Goal: Task Accomplishment & Management: Manage account settings

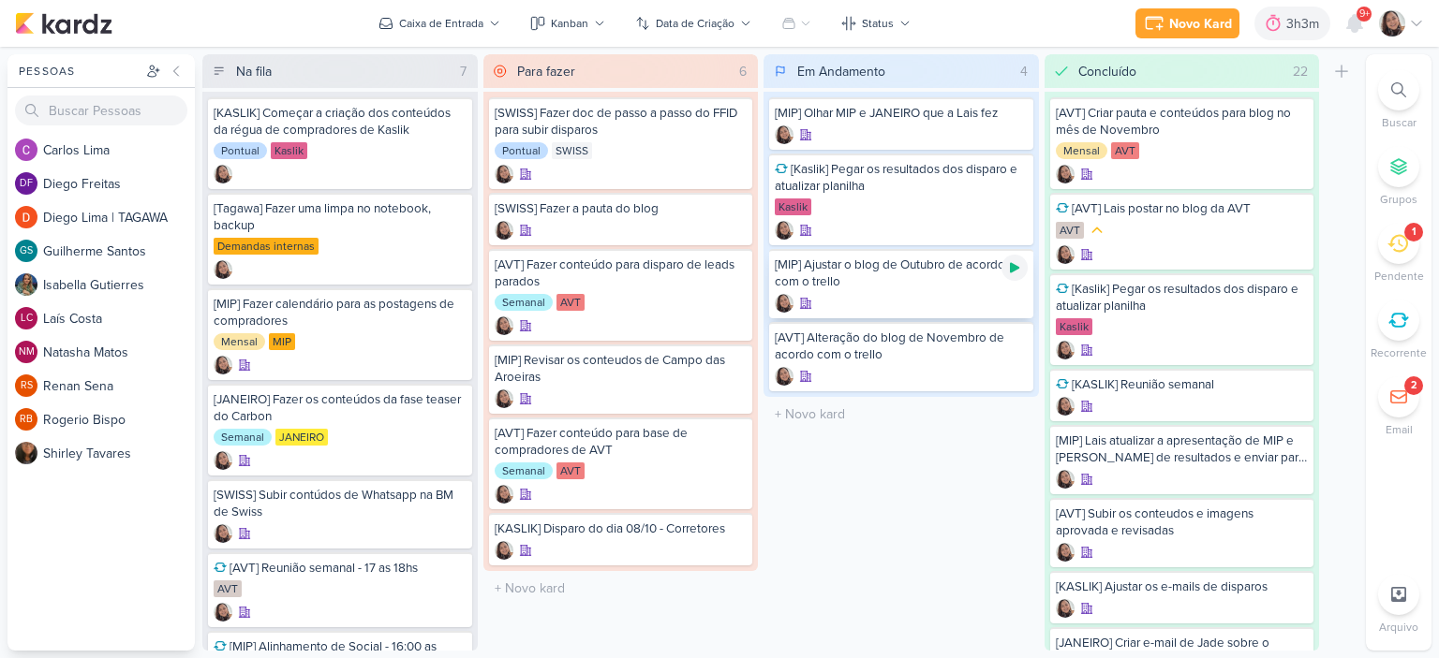
click at [1014, 266] on icon at bounding box center [1014, 268] width 9 height 10
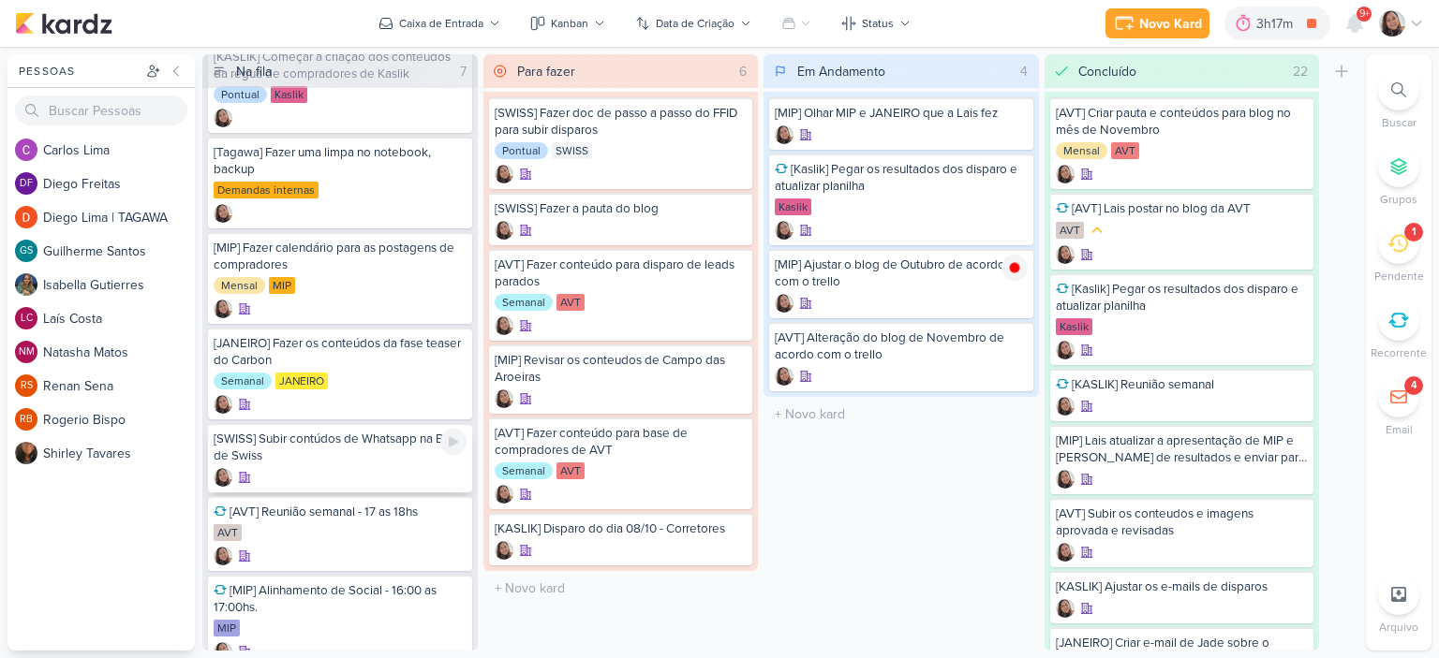
scroll to position [109, 0]
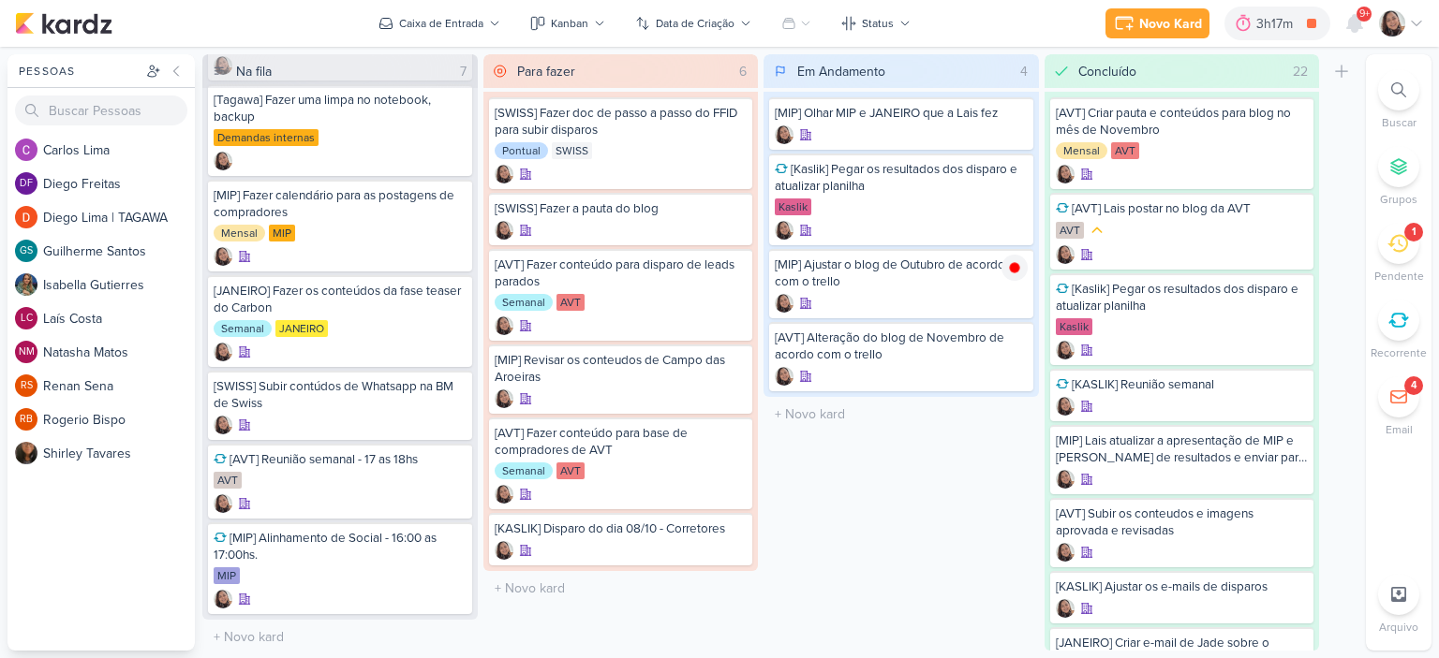
click at [1392, 254] on div "1" at bounding box center [1398, 243] width 41 height 41
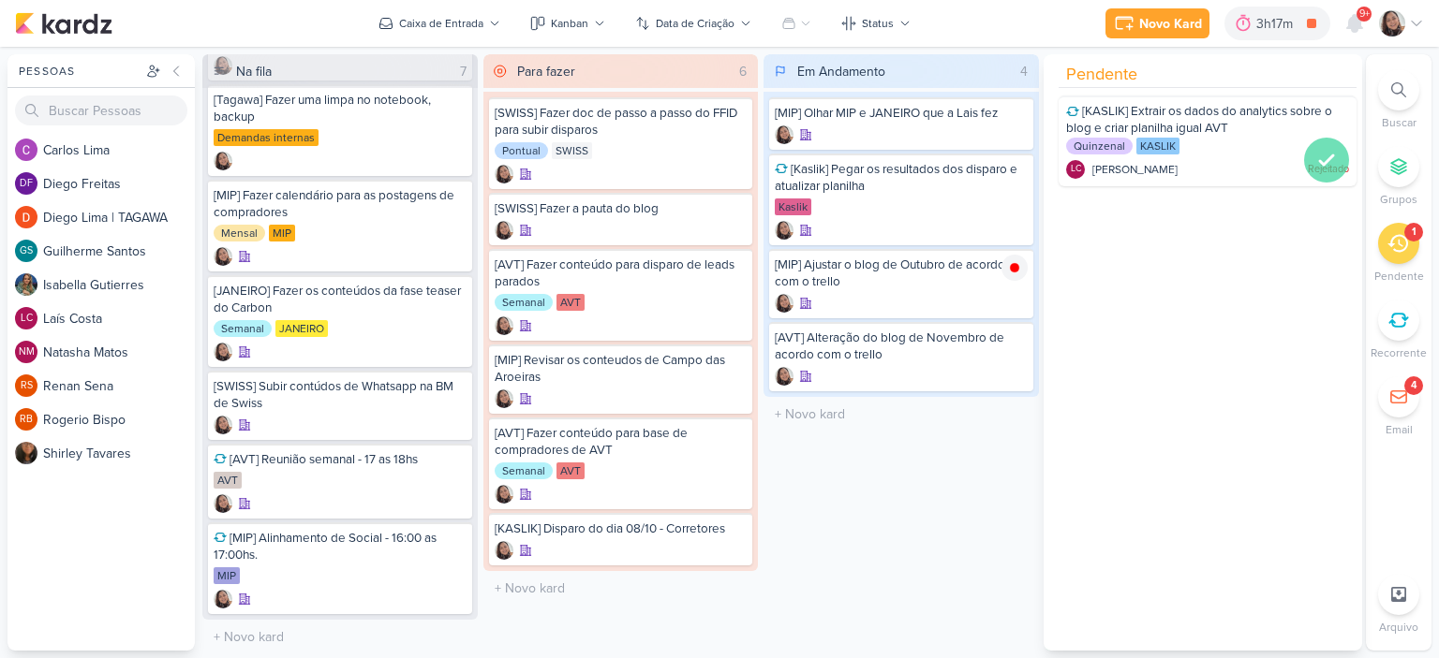
click at [1321, 160] on icon at bounding box center [1326, 159] width 13 height 9
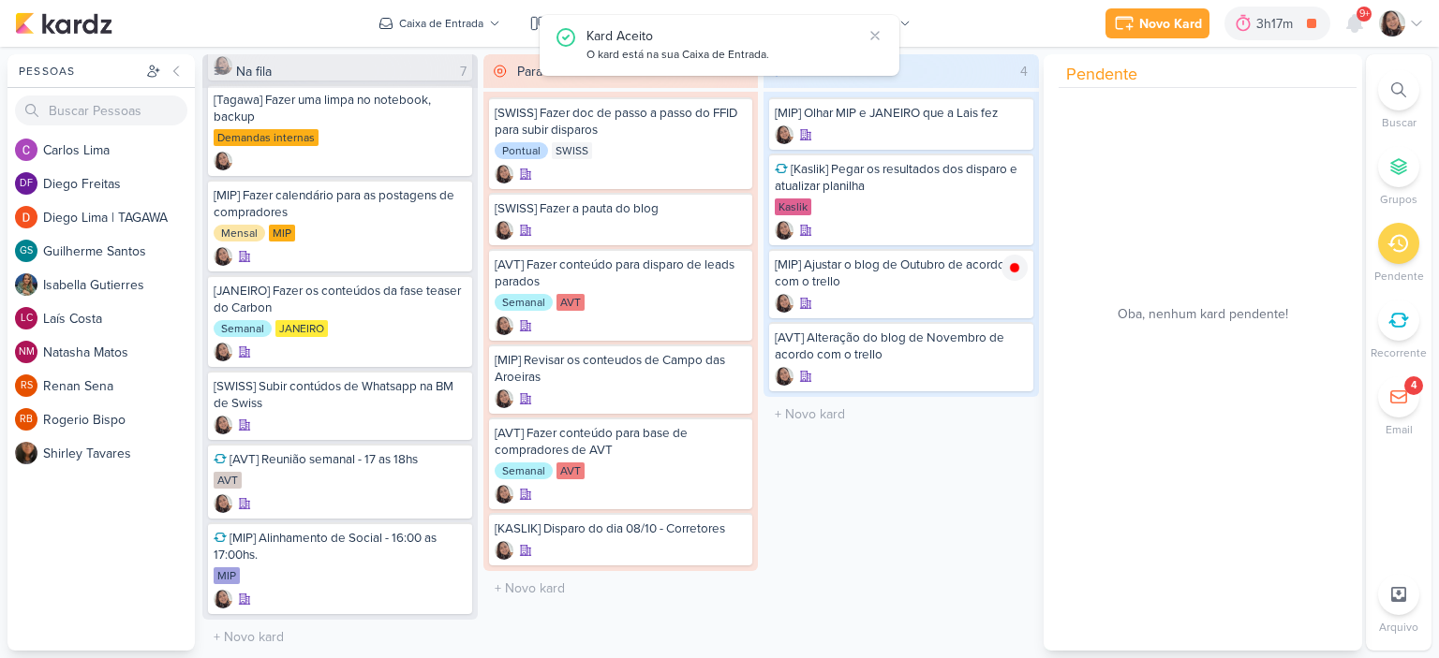
click at [1396, 316] on icon at bounding box center [1398, 320] width 21 height 21
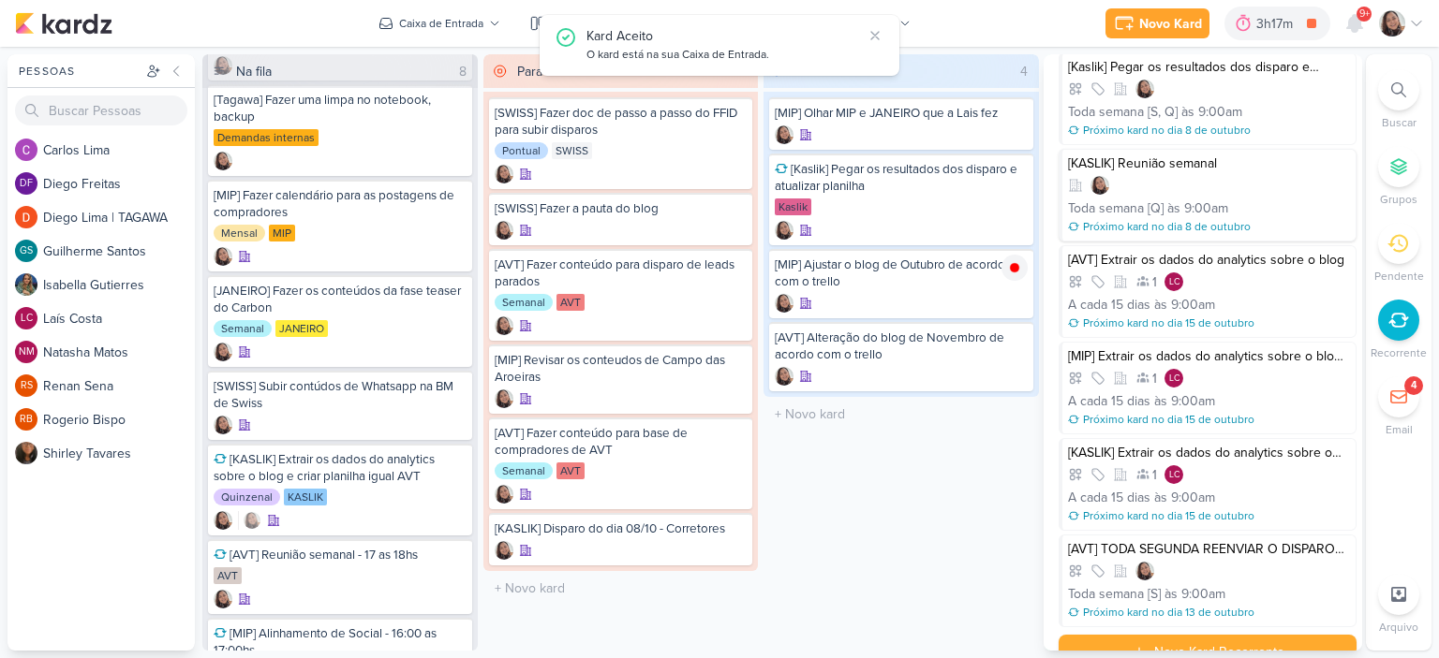
scroll to position [650, 0]
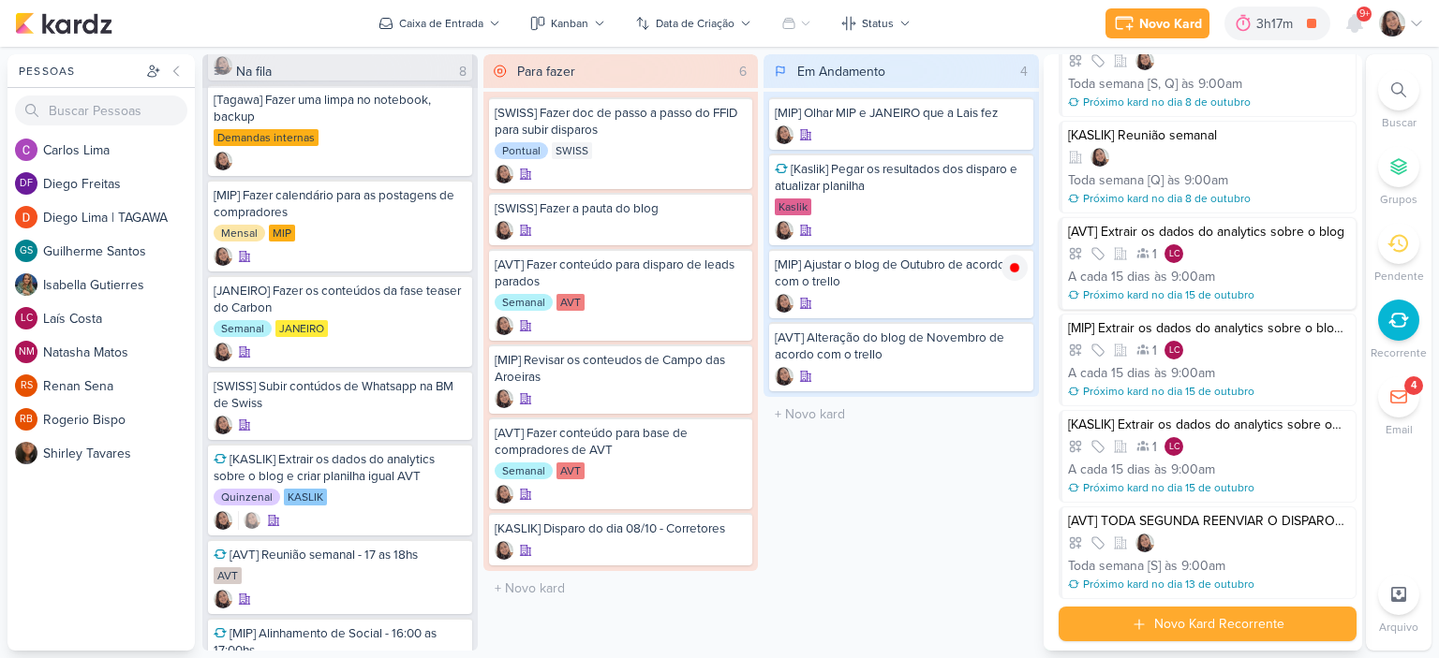
click at [1240, 252] on div "1 LC" at bounding box center [1209, 253] width 282 height 19
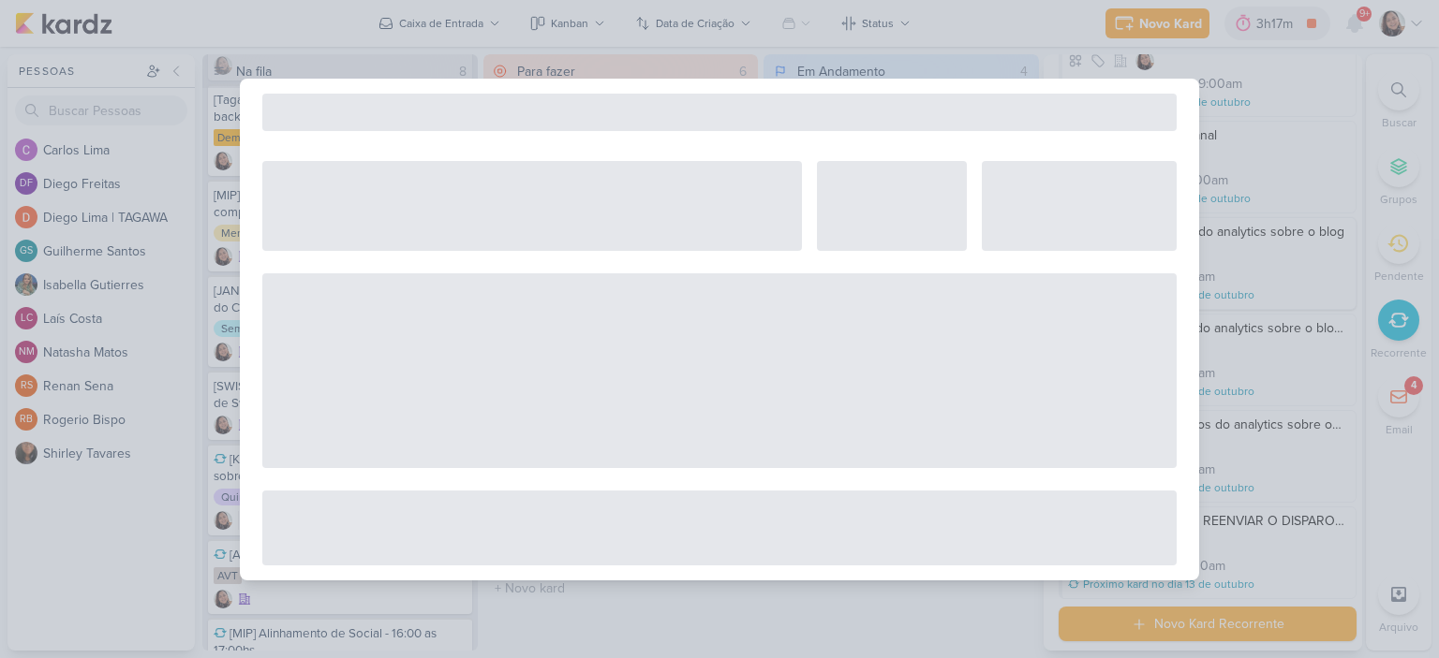
select select "12"
select select "9"
select select "America/Sao_Paulo"
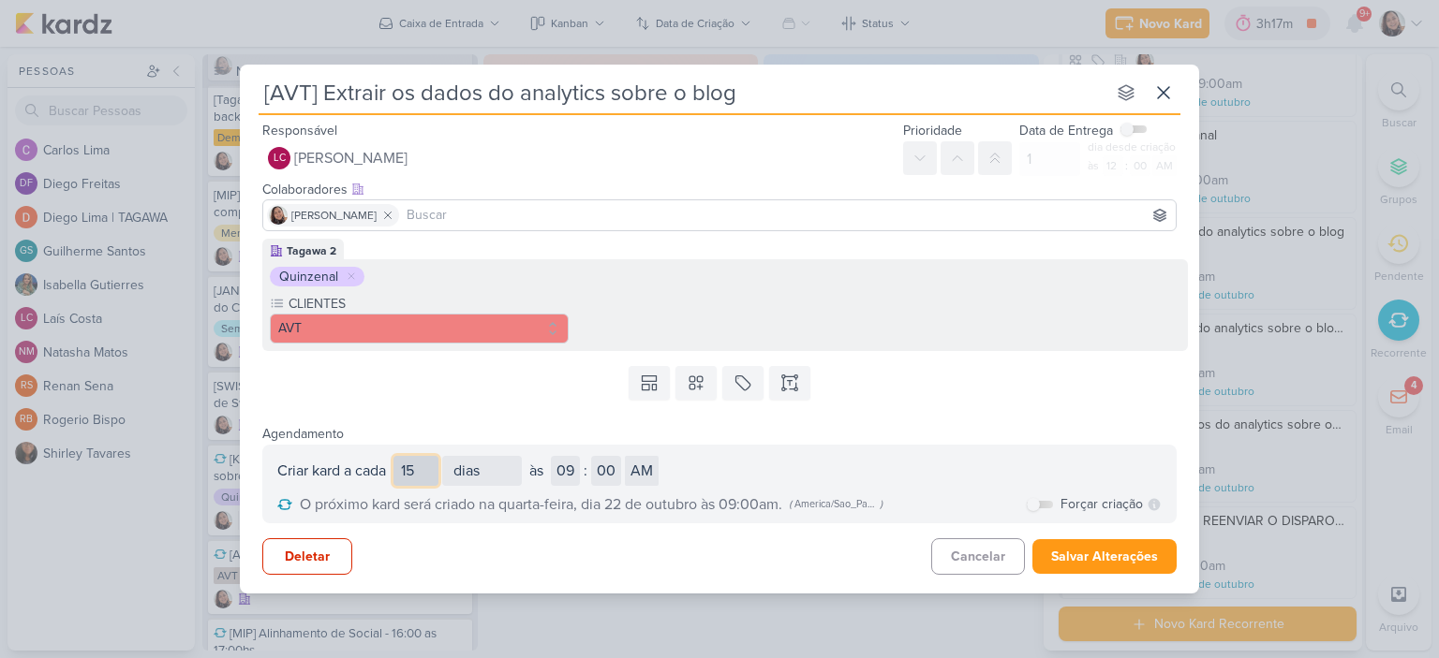
click at [408, 467] on input "15" at bounding box center [415, 471] width 45 height 30
click at [438, 466] on input "16" at bounding box center [415, 471] width 45 height 30
click at [438, 466] on input "17" at bounding box center [415, 471] width 45 height 30
type input "1"
select select "day"
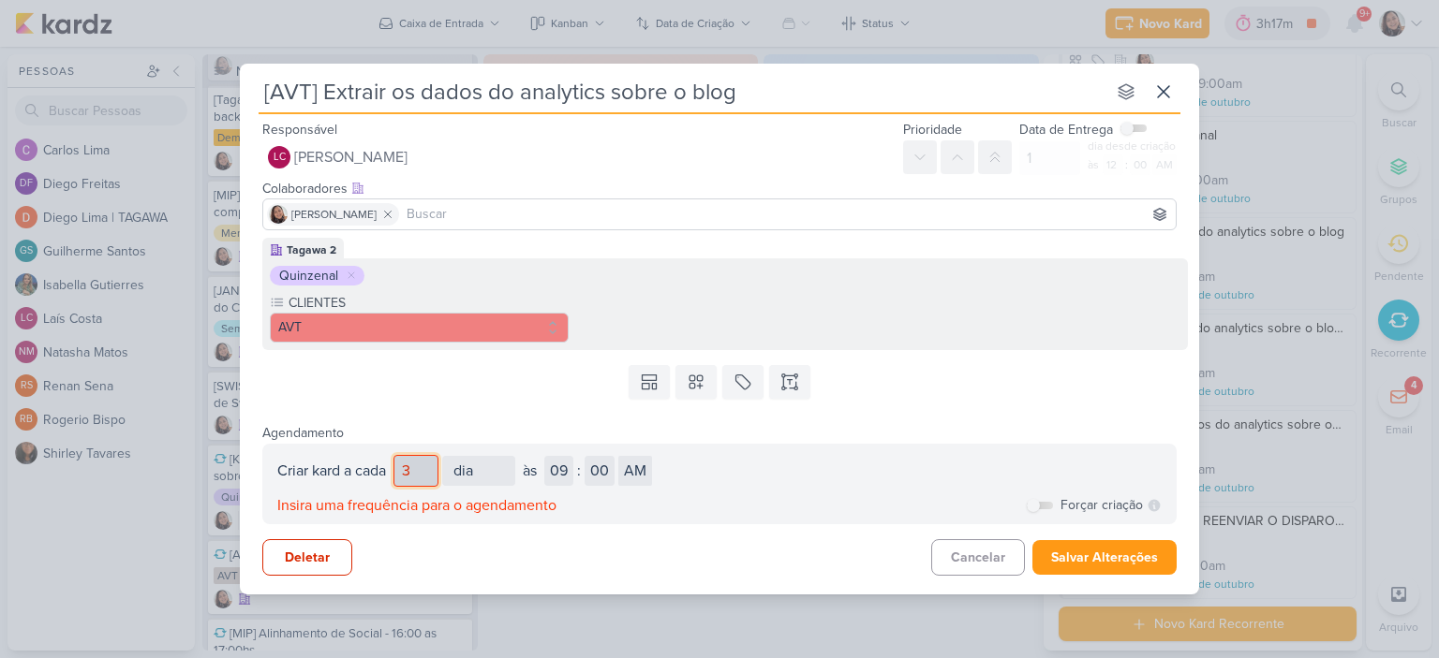
type input "30"
select select "day"
select select "America/Sao_Paulo"
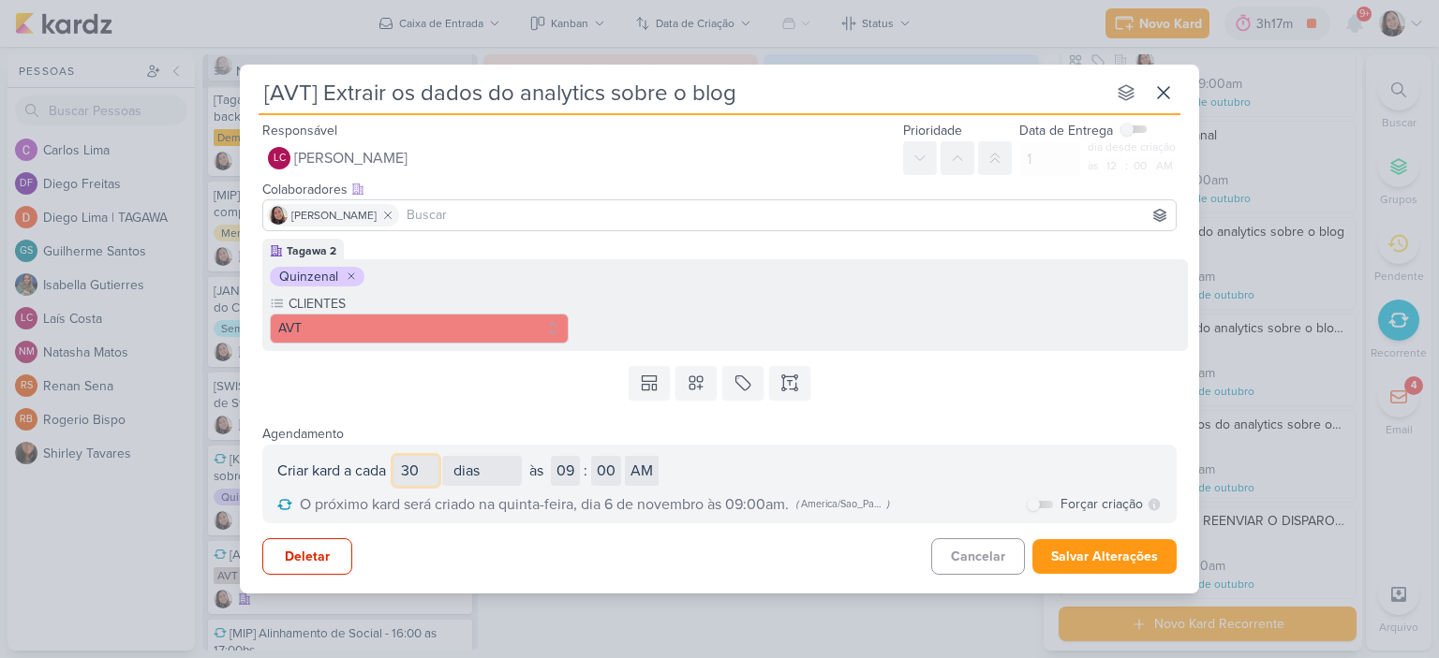
type input "30"
click at [358, 280] on button at bounding box center [351, 276] width 19 height 19
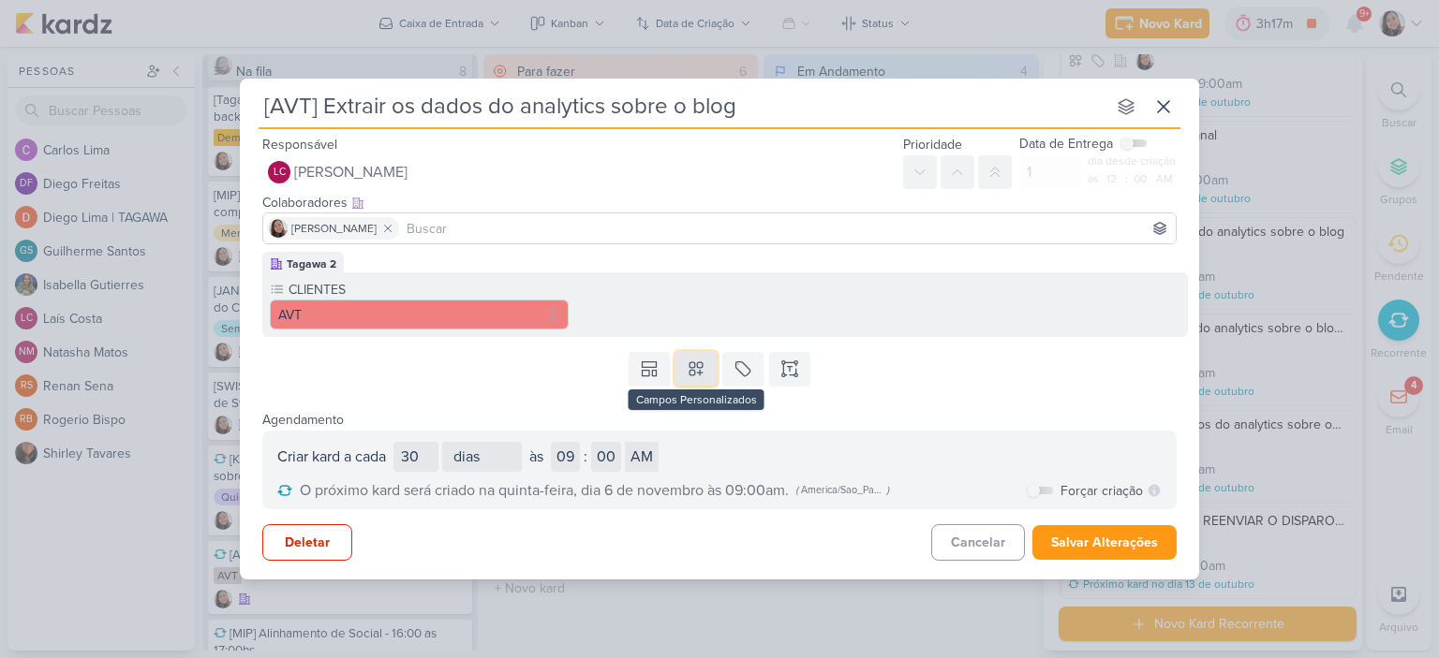
click at [696, 378] on button at bounding box center [695, 369] width 41 height 34
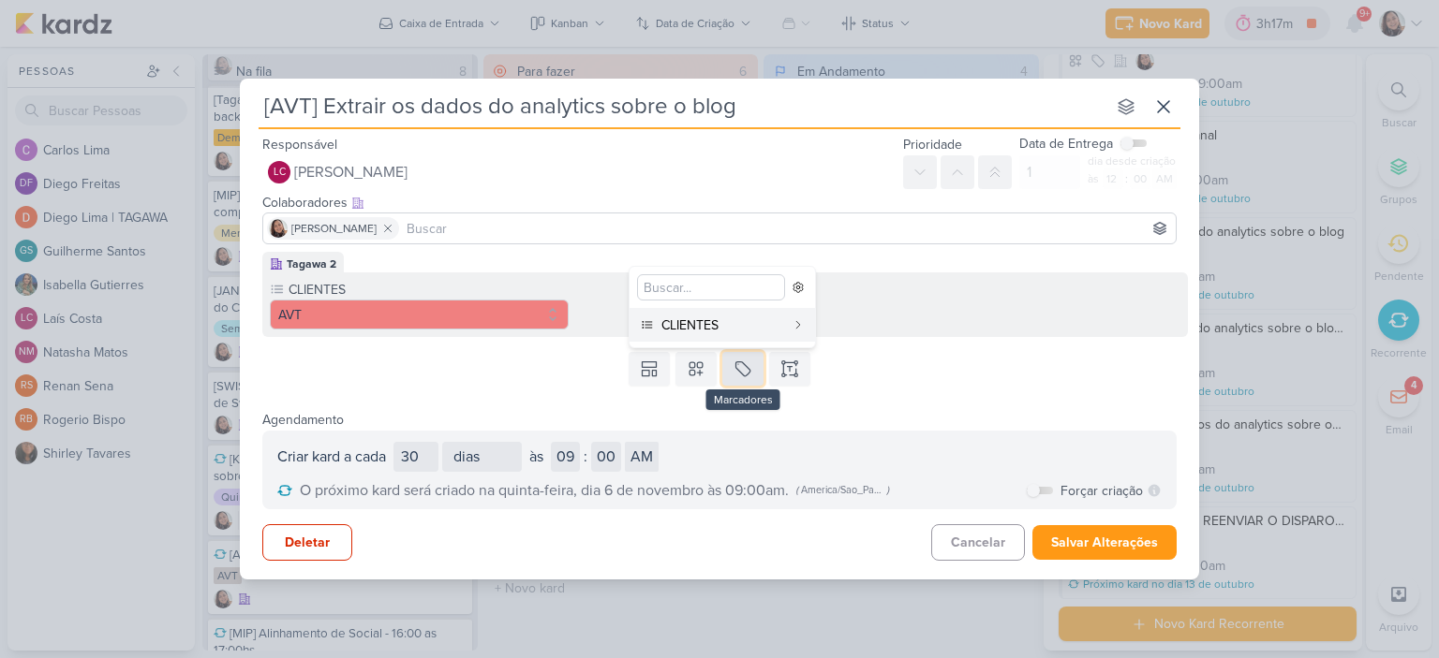
click at [737, 371] on icon at bounding box center [742, 369] width 19 height 19
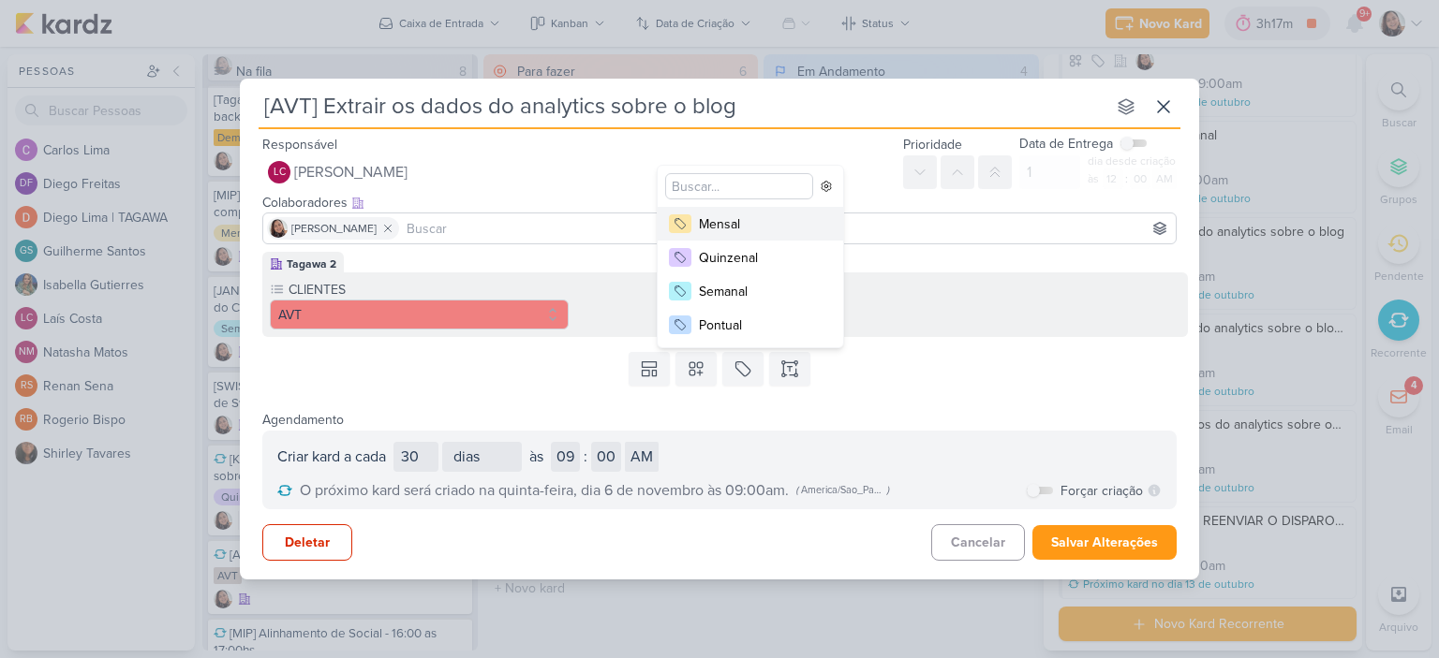
click at [737, 230] on div "Mensal" at bounding box center [760, 224] width 122 height 20
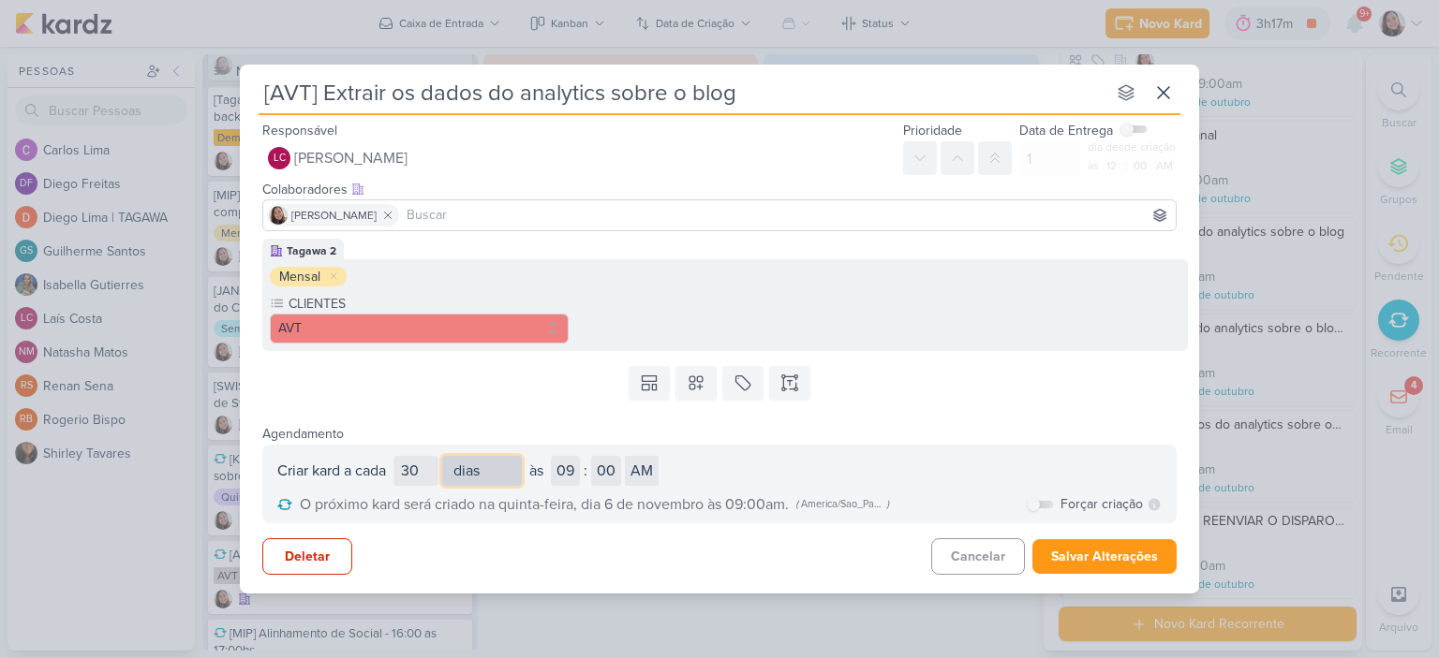
click at [509, 473] on select "dias semanas meses" at bounding box center [482, 471] width 80 height 30
click at [445, 456] on select "dias semanas meses" at bounding box center [482, 471] width 80 height 30
select select "month"
click at [426, 471] on input "30" at bounding box center [415, 471] width 45 height 30
type input "3"
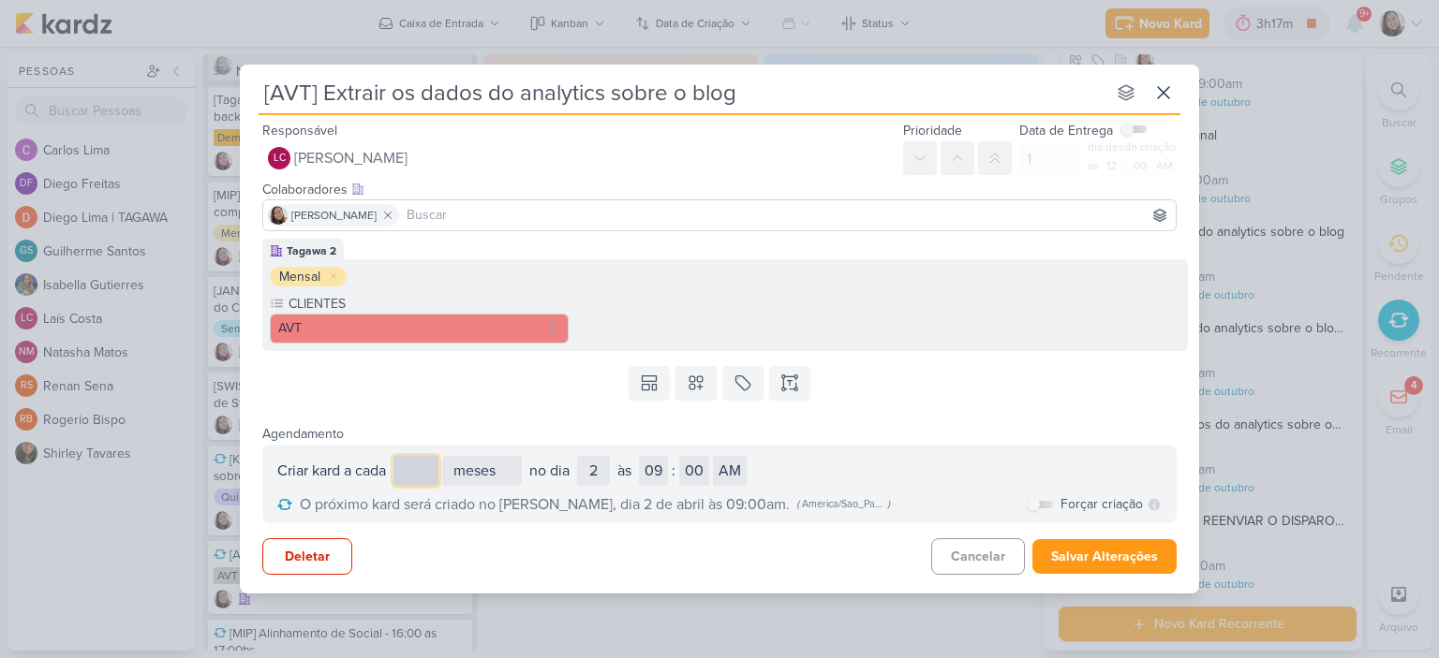
type input "1"
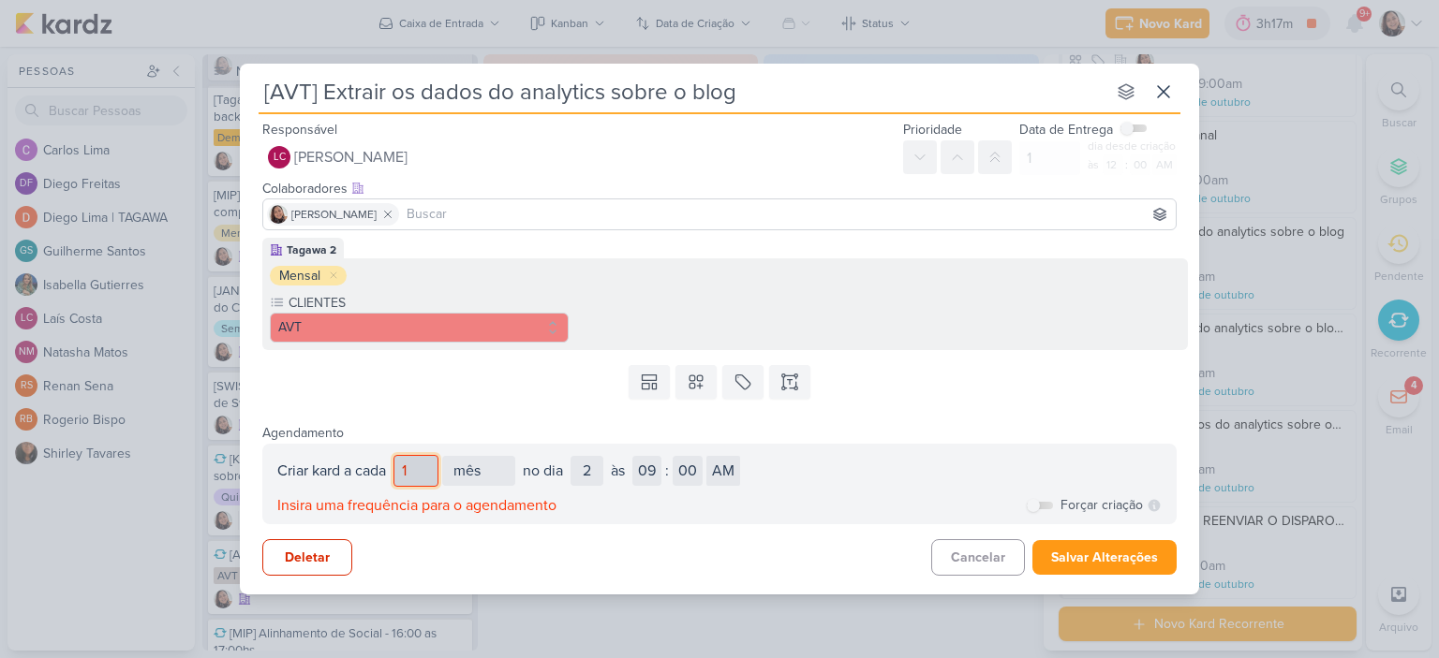
select select "month"
select select "America/Sao_Paulo"
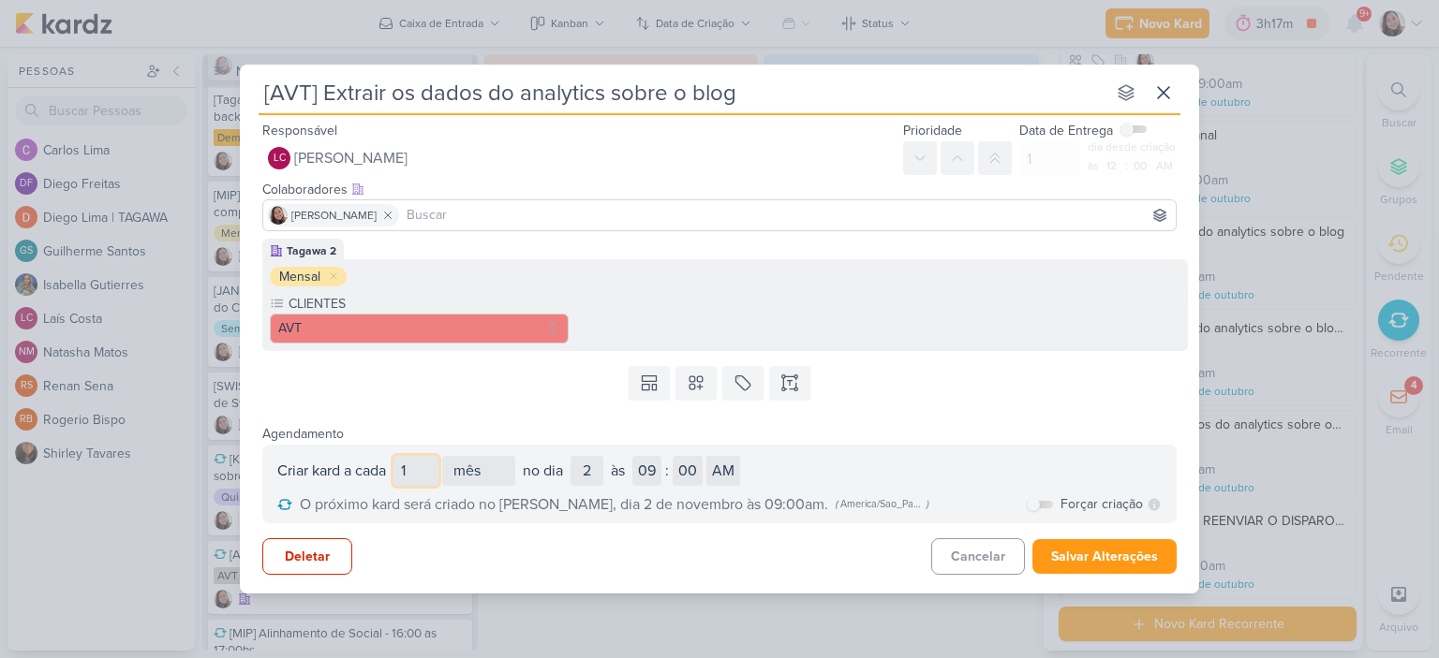
type input "1"
click at [517, 550] on div "Deletar Cancelar Salvar Alterações" at bounding box center [719, 551] width 959 height 55
click at [419, 467] on input "1" at bounding box center [415, 471] width 45 height 30
type input "3"
select select "month"
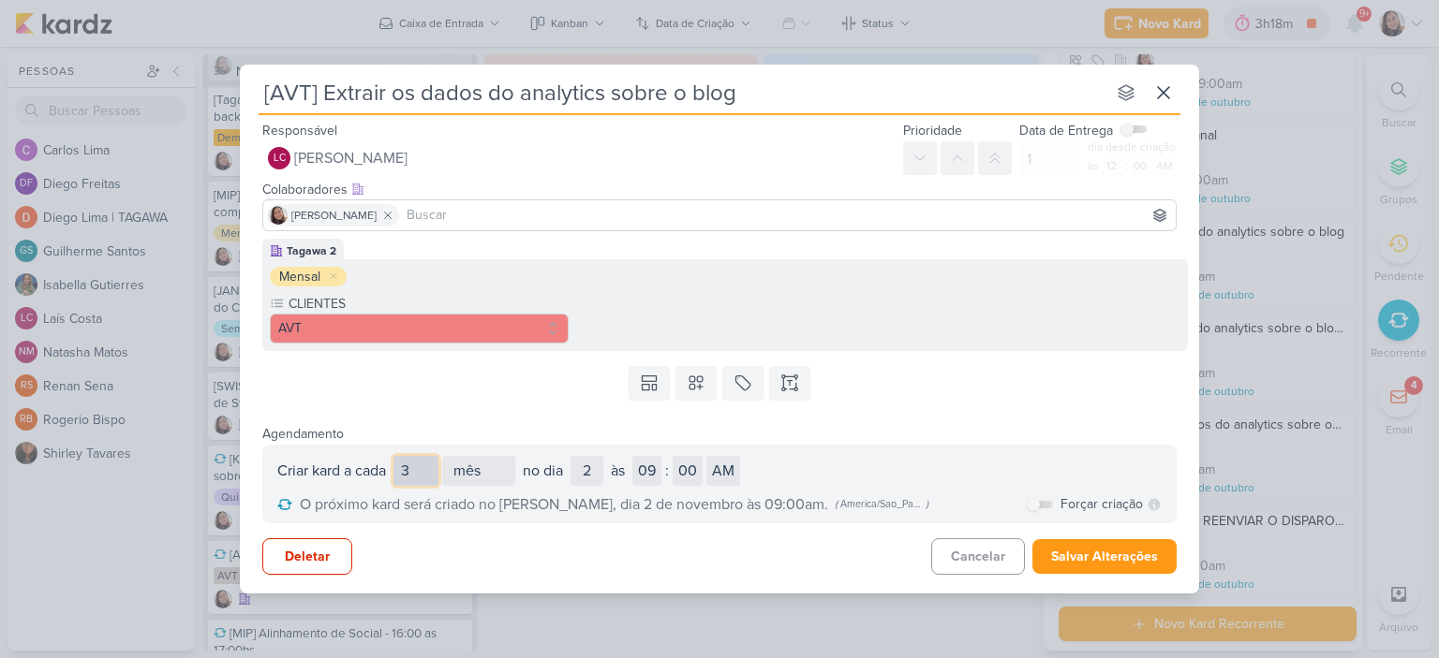
type input "30"
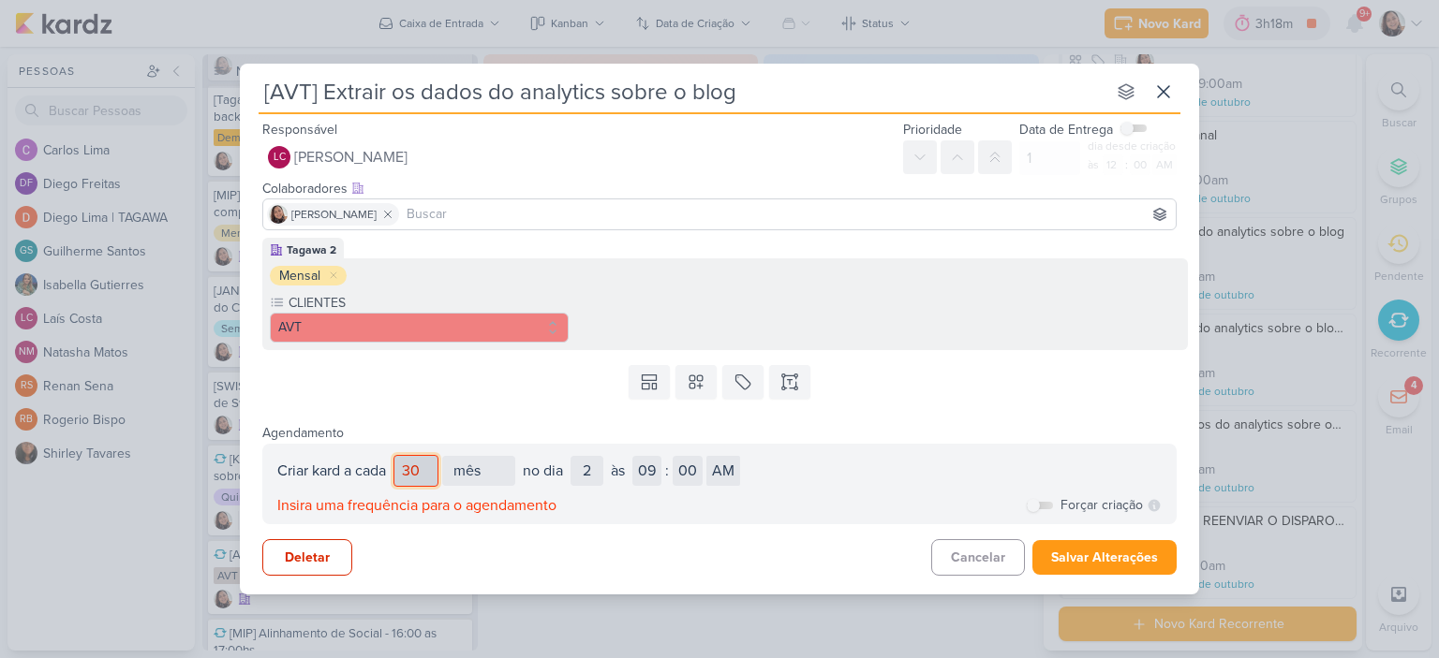
select select "month"
select select "America/Sao_Paulo"
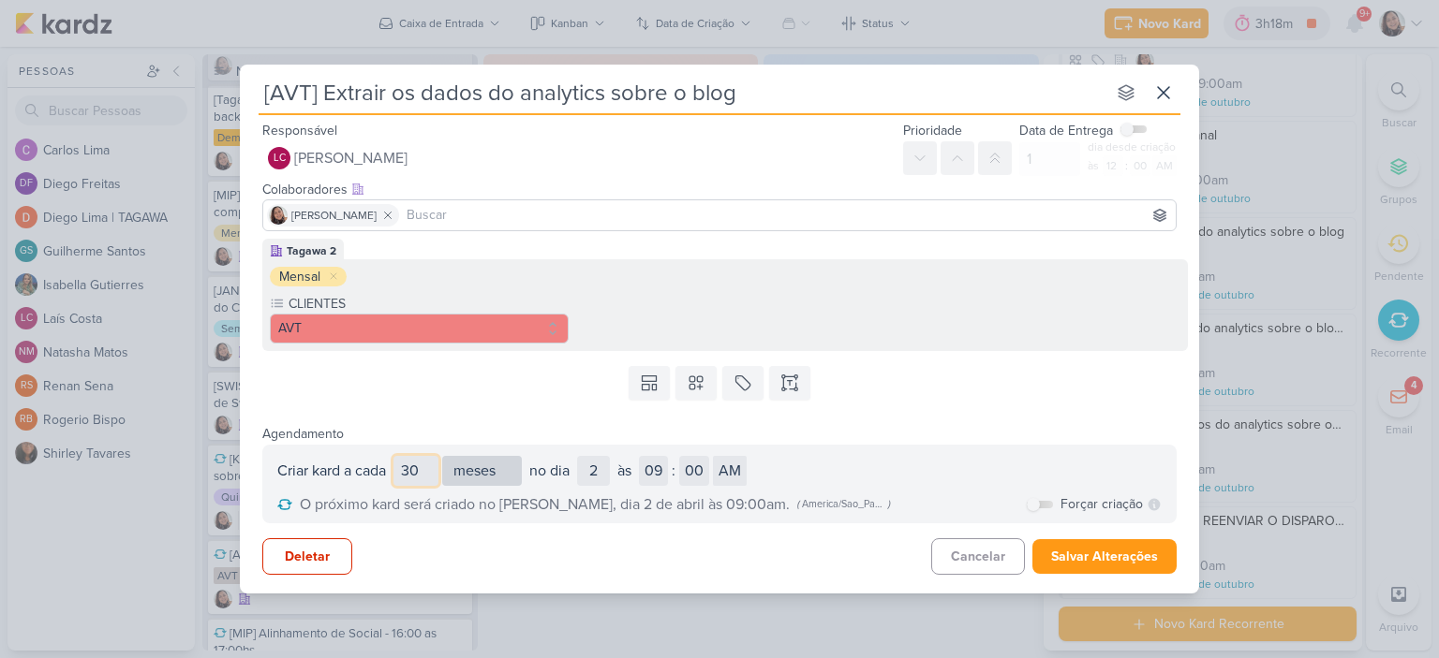
type input "30"
click at [497, 468] on select "dias semanas meses" at bounding box center [482, 471] width 80 height 30
click at [445, 456] on select "dias semanas meses" at bounding box center [482, 471] width 80 height 30
select select "day"
click at [731, 563] on div "Deletar Cancelar Salvar Alterações" at bounding box center [719, 551] width 959 height 55
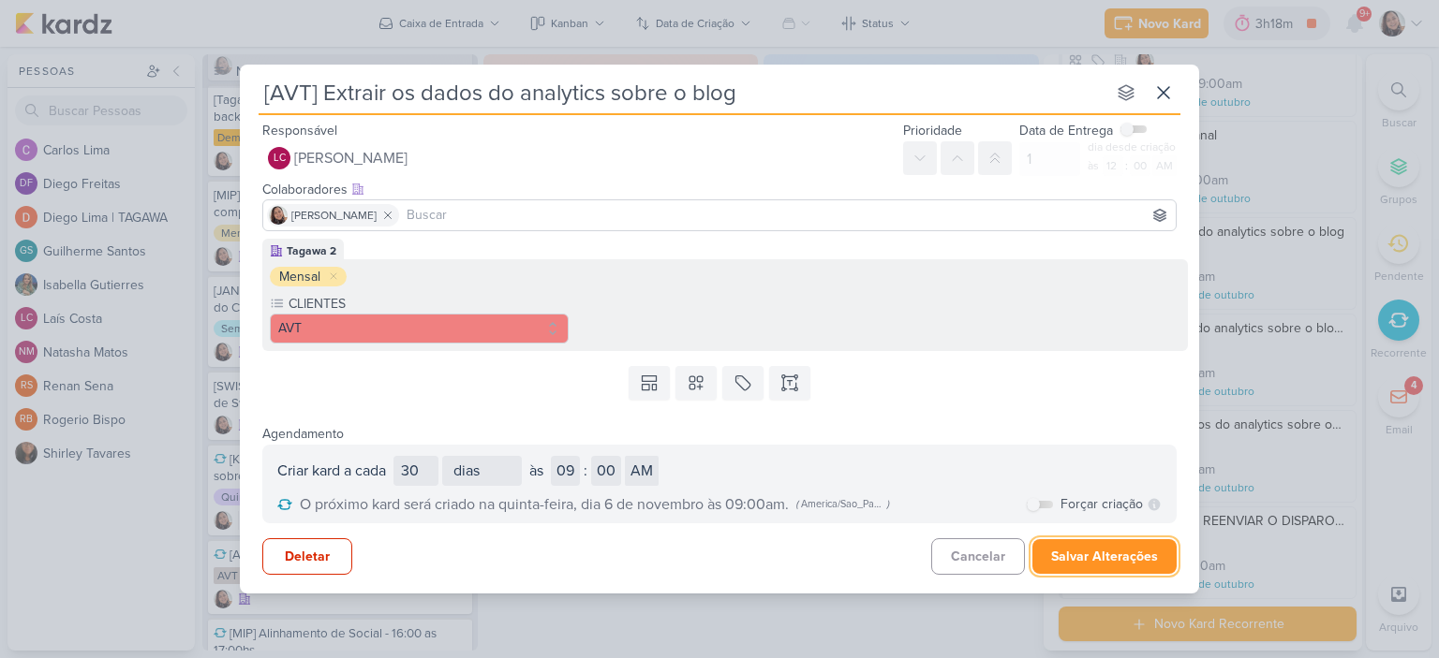
click at [1112, 550] on button "Salvar Alterações" at bounding box center [1104, 557] width 144 height 35
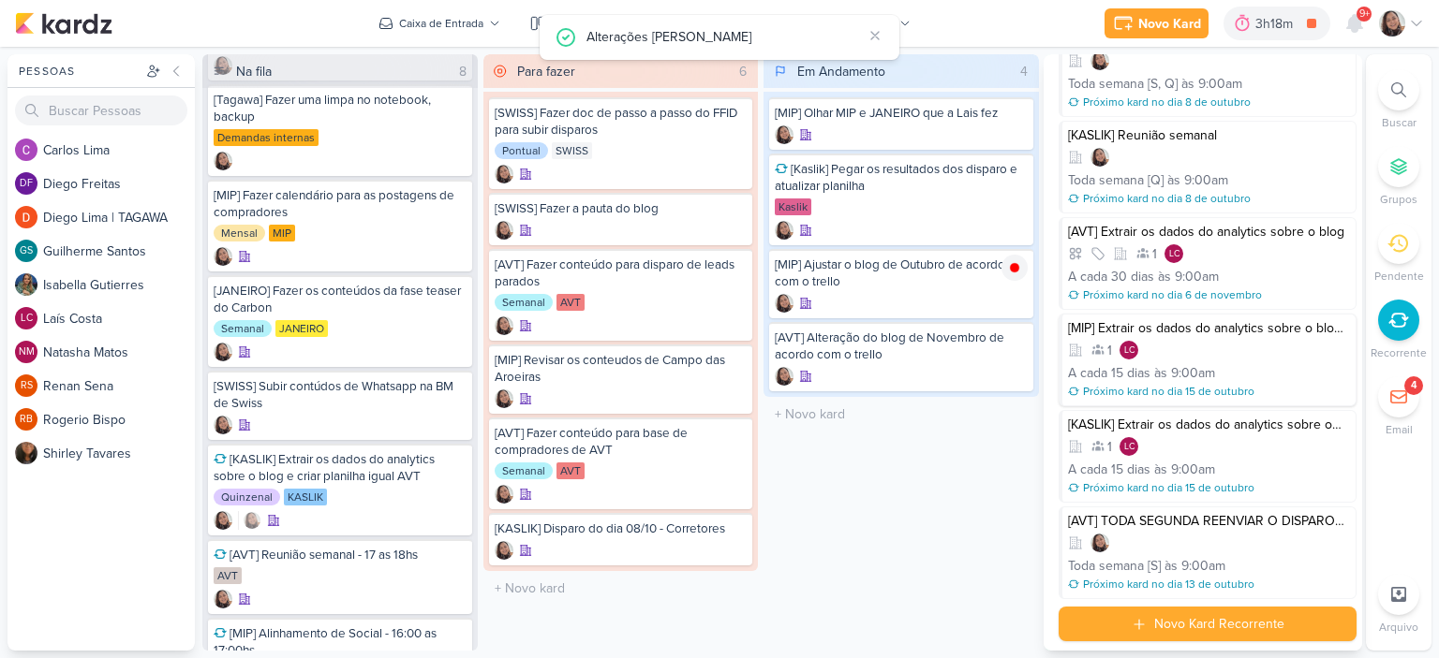
click at [1199, 357] on div "[MIP] Extrair os dados do analytics sobre o blog e criar planilha igual AVT 1 L…" at bounding box center [1207, 360] width 298 height 93
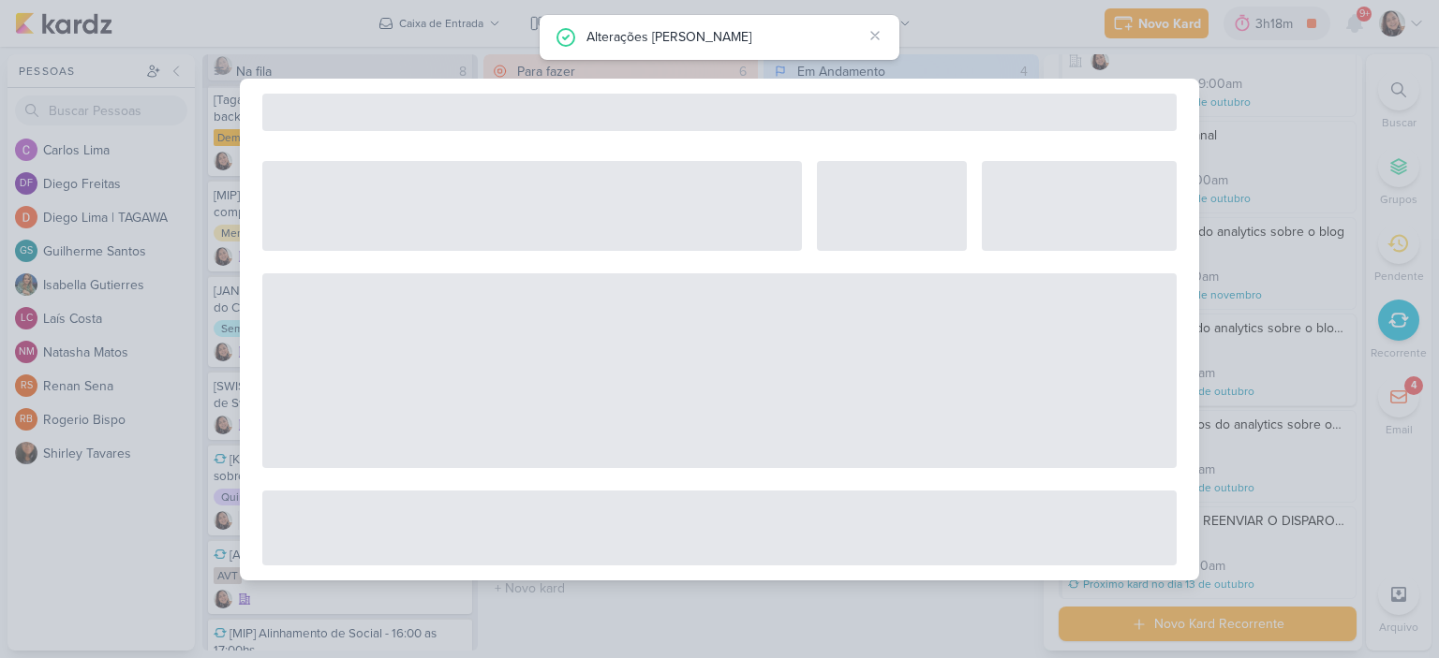
select select "12"
select select "9"
select select "America/Sao_Paulo"
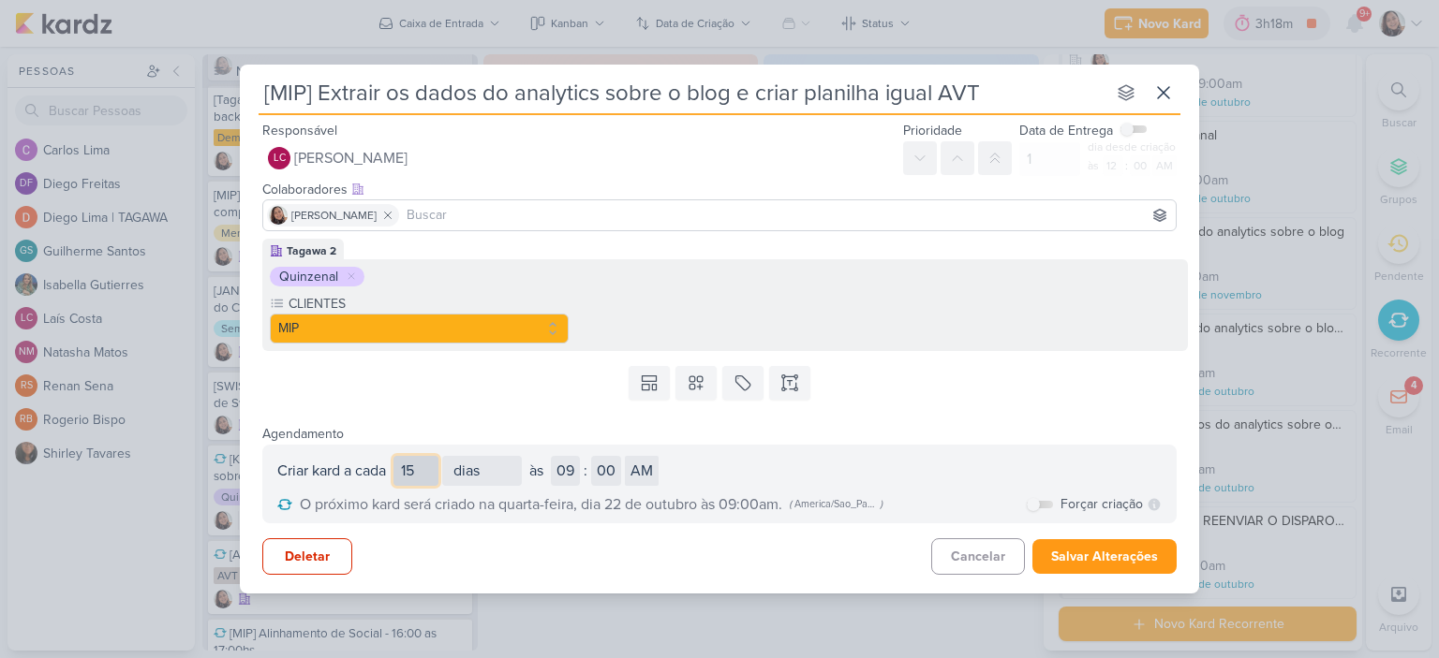
click at [417, 464] on input "15" at bounding box center [415, 471] width 45 height 30
type input "30"
click at [548, 552] on div "Deletar Cancelar Salvar Alterações" at bounding box center [719, 551] width 959 height 55
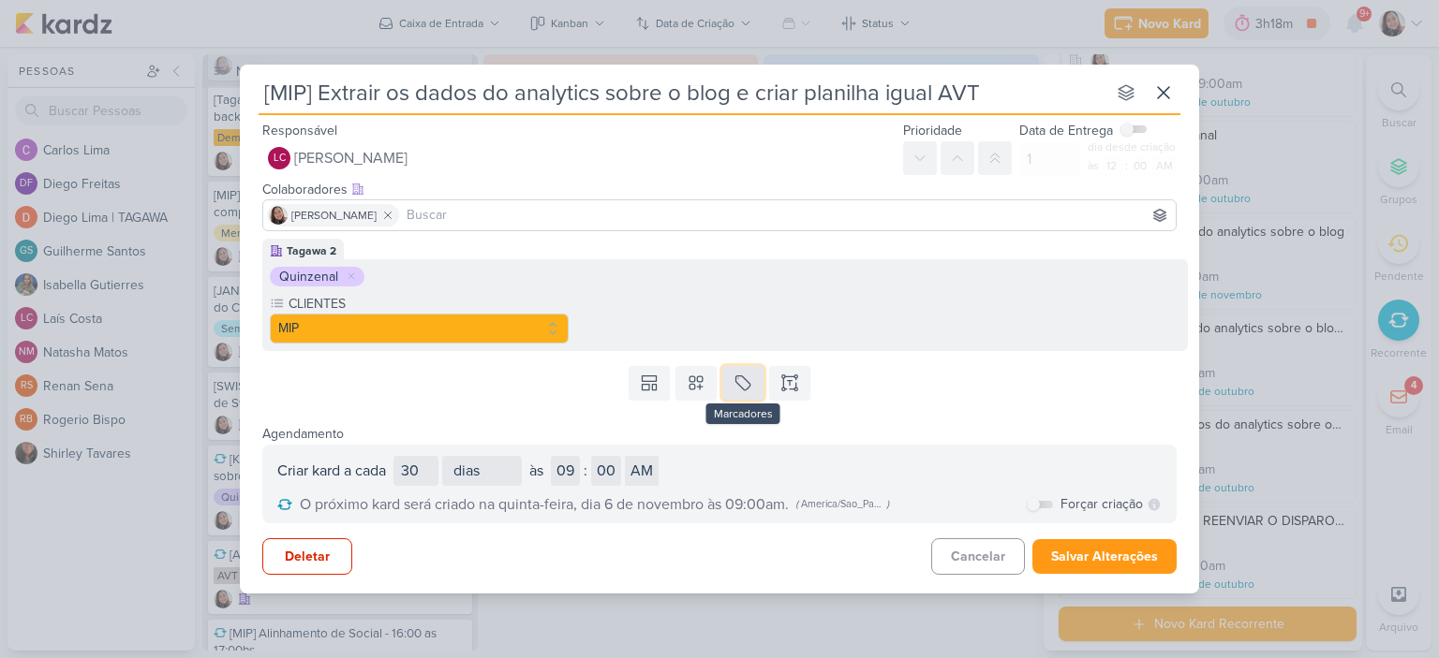
click at [736, 381] on icon at bounding box center [743, 383] width 14 height 14
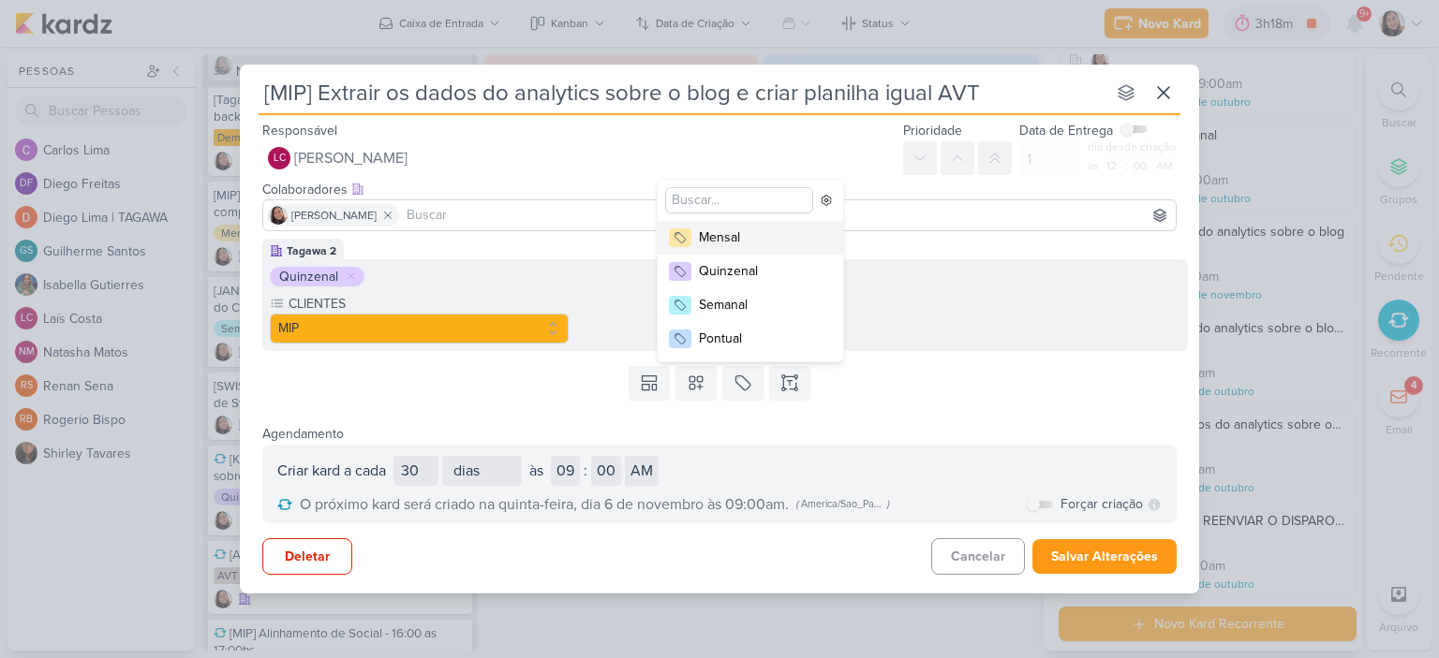
click at [753, 241] on div "Mensal" at bounding box center [760, 238] width 122 height 20
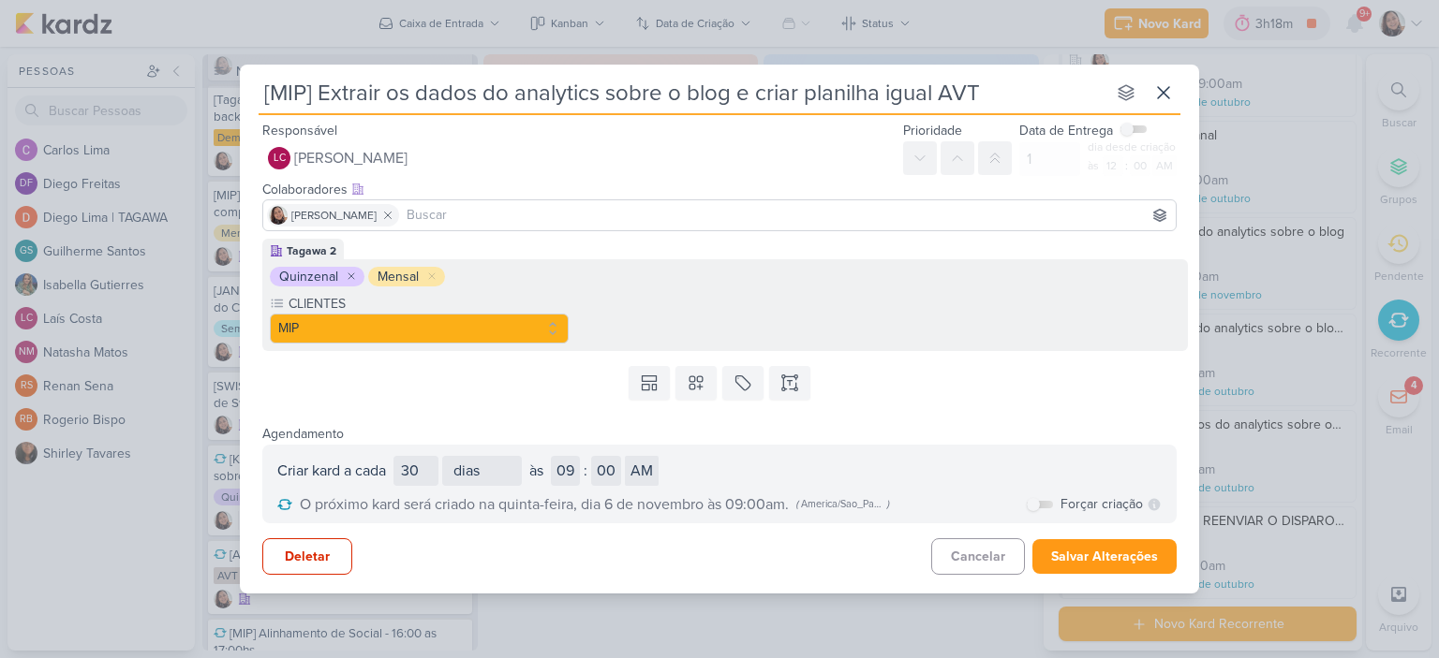
click at [351, 273] on icon at bounding box center [351, 276] width 11 height 11
click at [1083, 540] on button "Salvar Alterações" at bounding box center [1104, 557] width 144 height 35
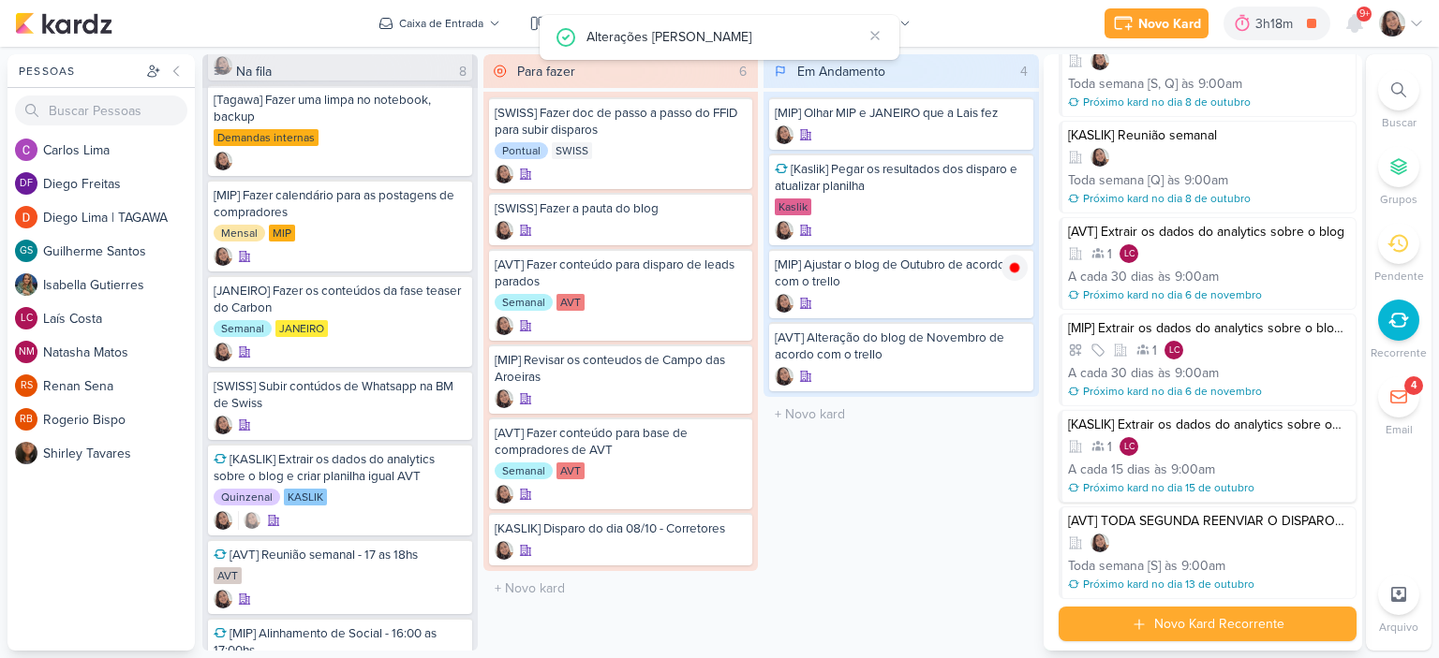
click at [1210, 437] on div "1 LC" at bounding box center [1209, 446] width 282 height 19
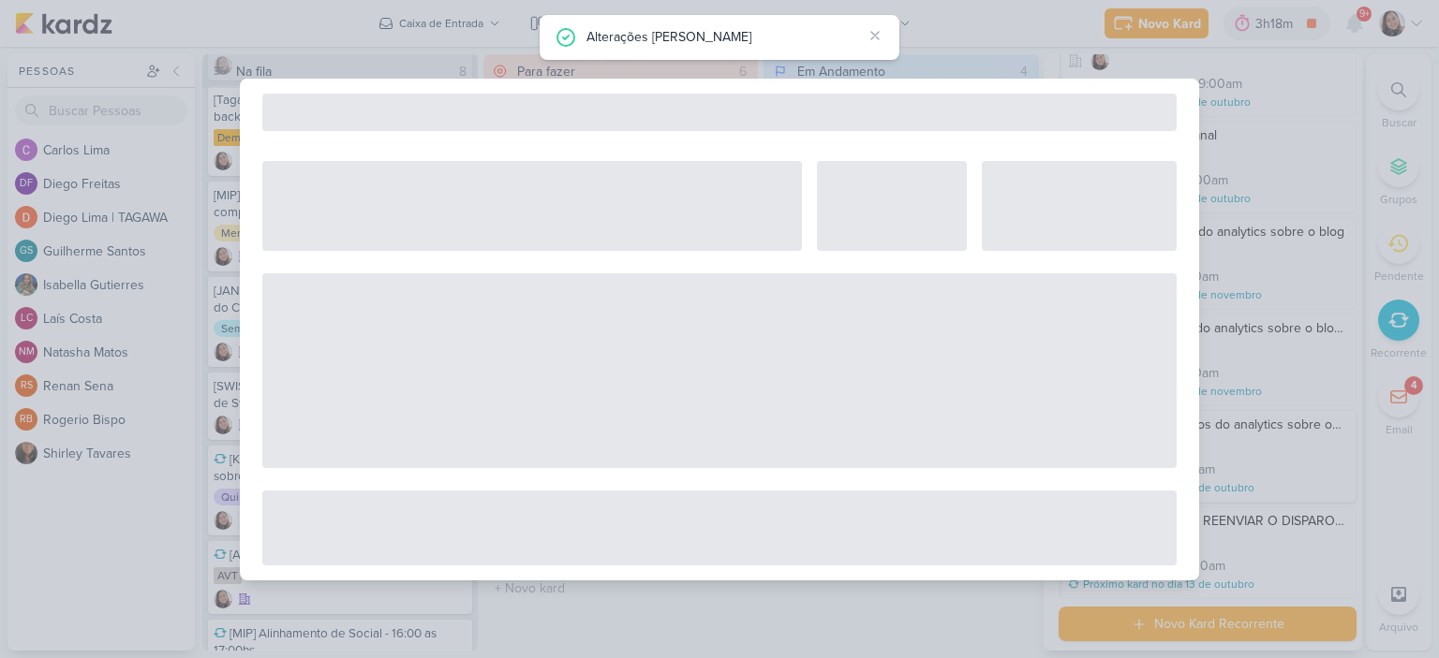
select select "12"
select select "9"
select select "America/Sao_Paulo"
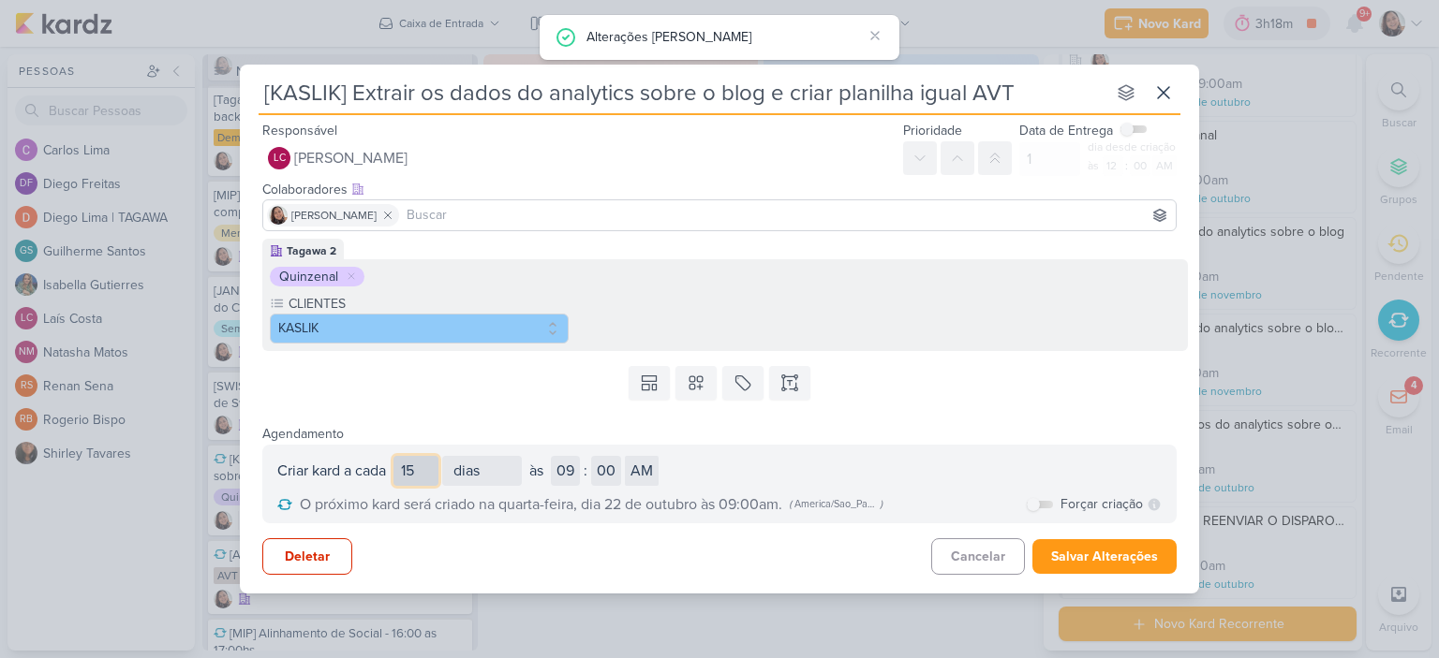
click at [420, 472] on input "15" at bounding box center [415, 471] width 45 height 30
click at [421, 473] on input "15" at bounding box center [415, 471] width 45 height 30
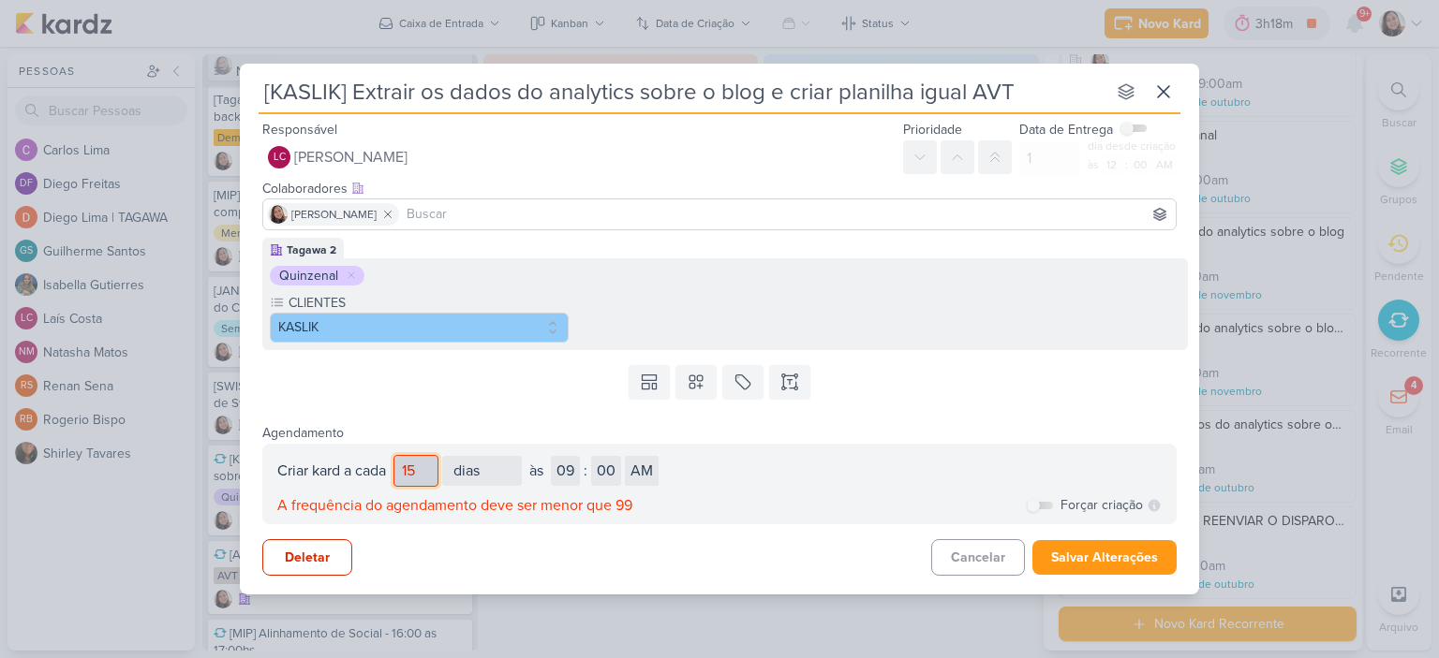
scroll to position [0, 0]
type input "1"
select select "day"
type input "30"
select select "day"
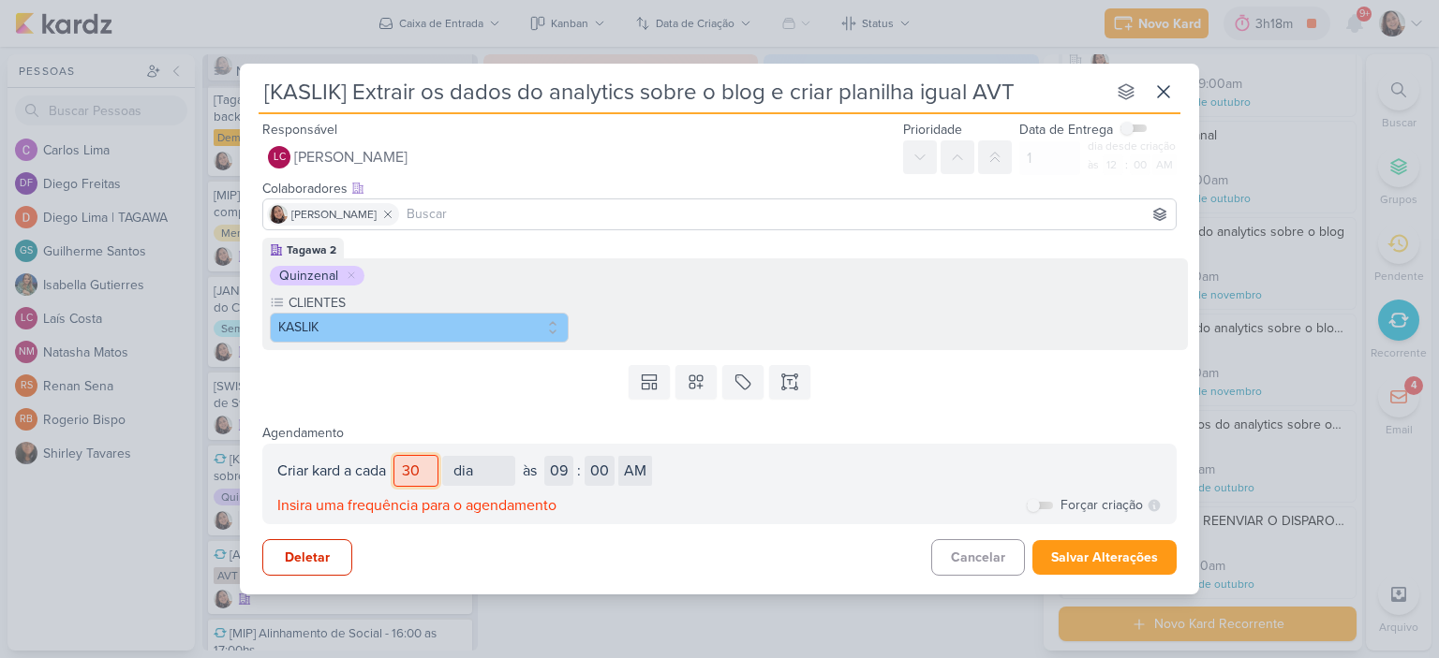
select select "America/Sao_Paulo"
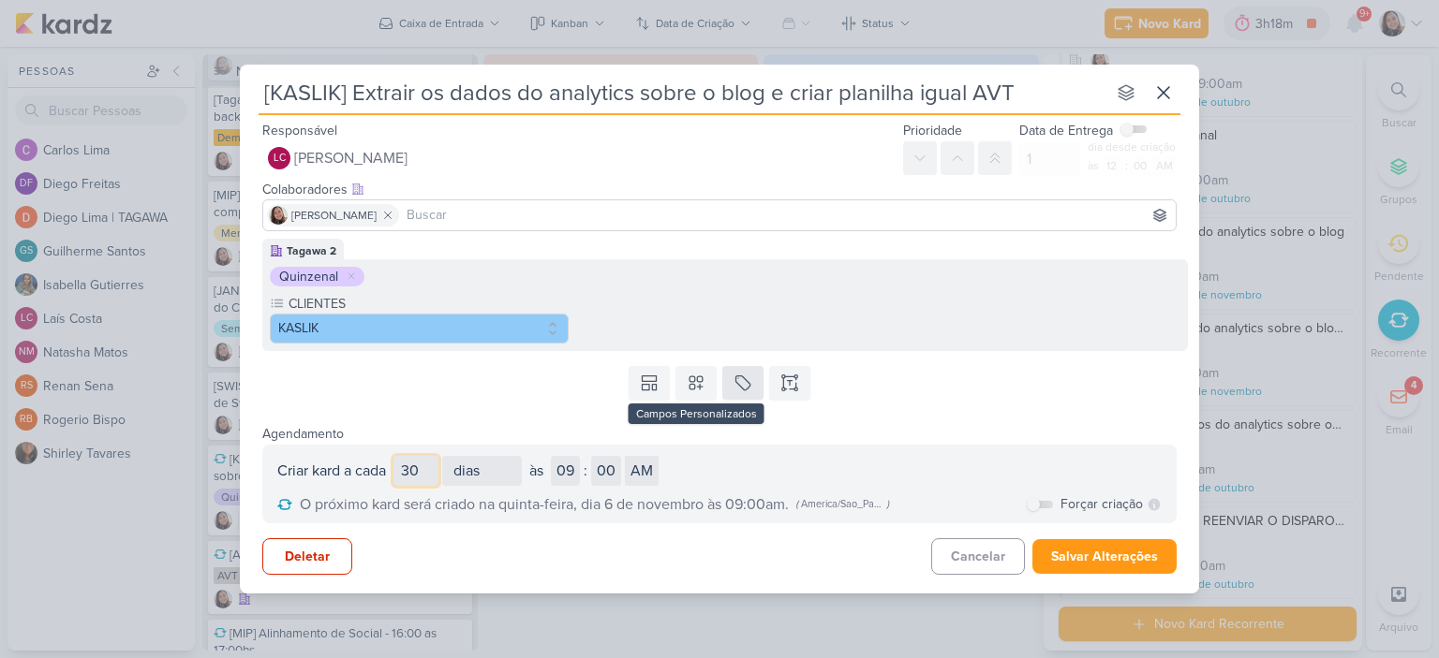
type input "30"
click at [741, 381] on icon at bounding box center [742, 383] width 19 height 19
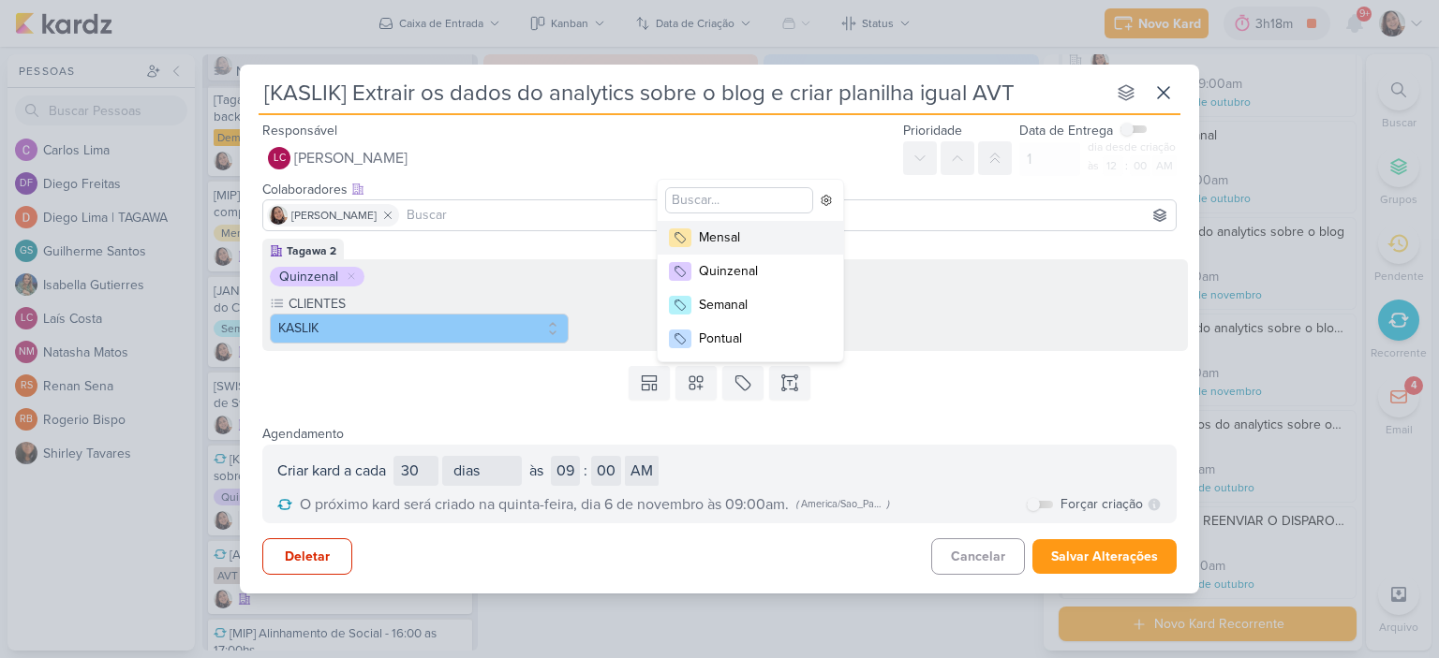
click at [759, 235] on div "Mensal" at bounding box center [760, 238] width 122 height 20
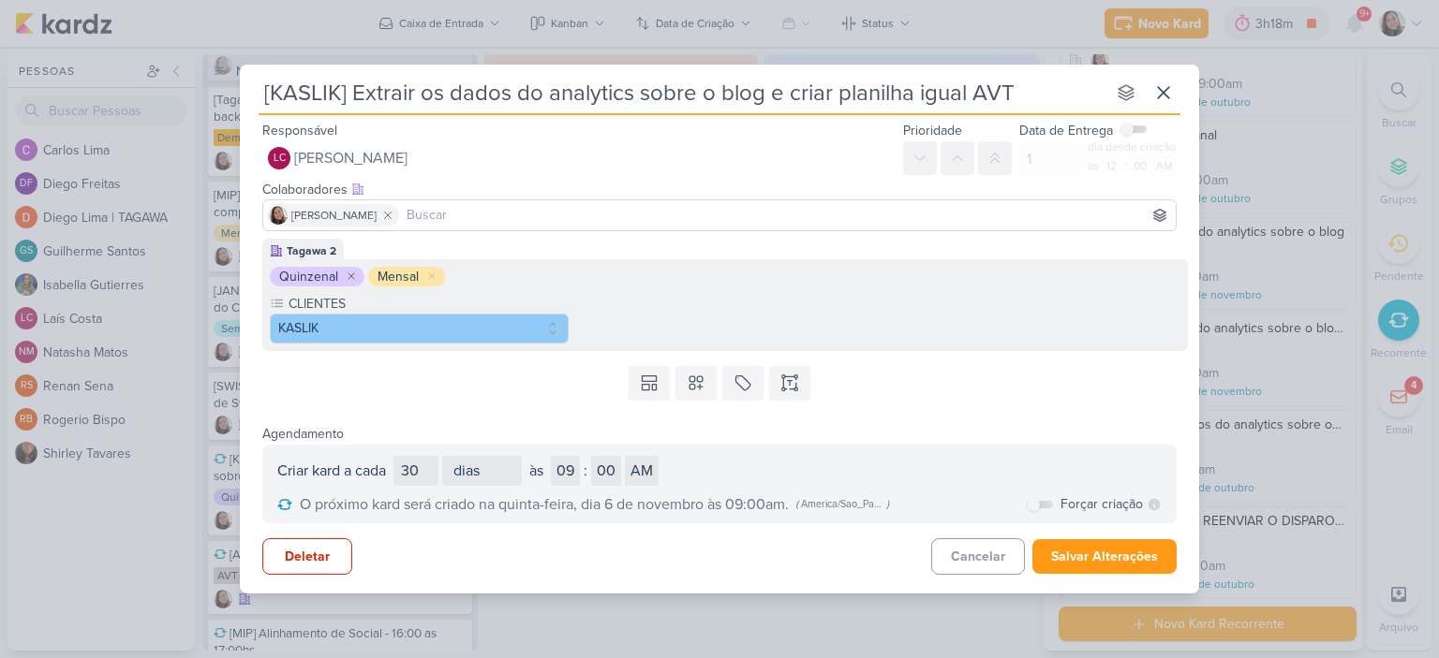
click at [349, 275] on icon at bounding box center [351, 276] width 11 height 11
select select "day"
click at [1075, 539] on div "Cancelar Salvar Alterações" at bounding box center [1053, 557] width 245 height 37
click at [1073, 554] on button "Salvar Alterações" at bounding box center [1104, 557] width 144 height 35
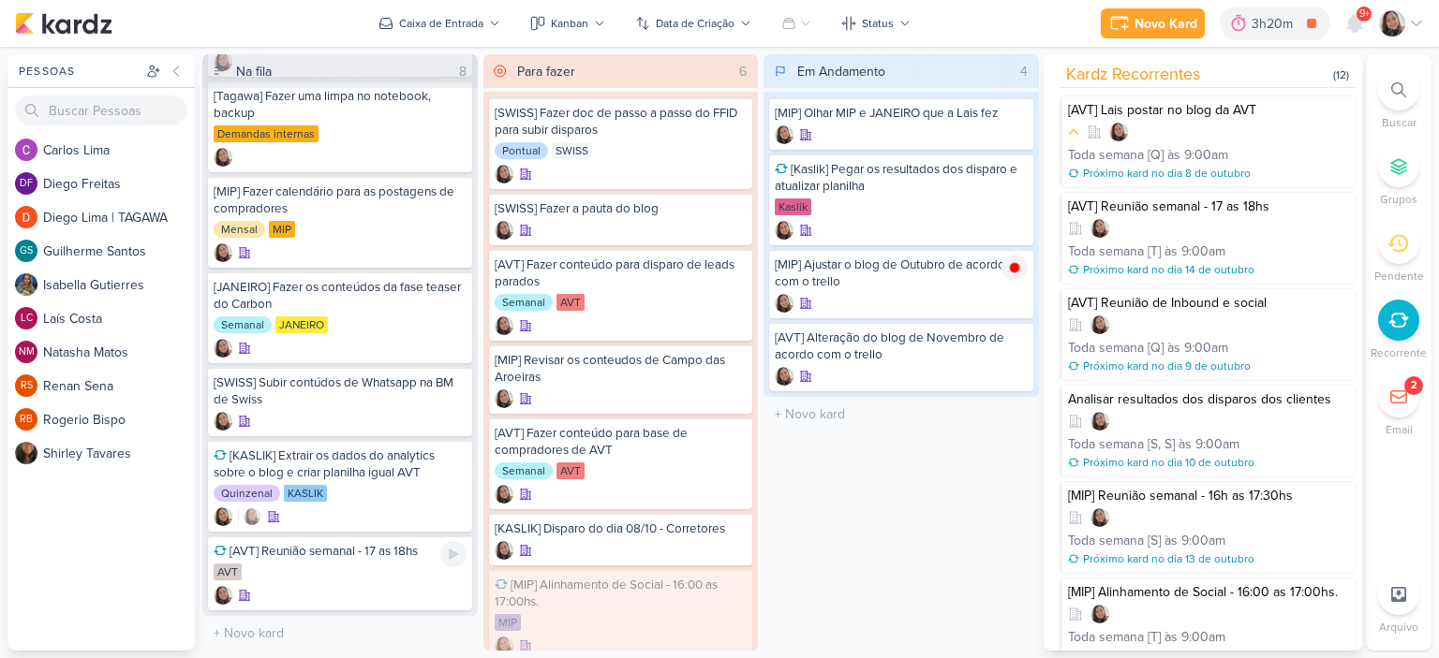
scroll to position [109, 0]
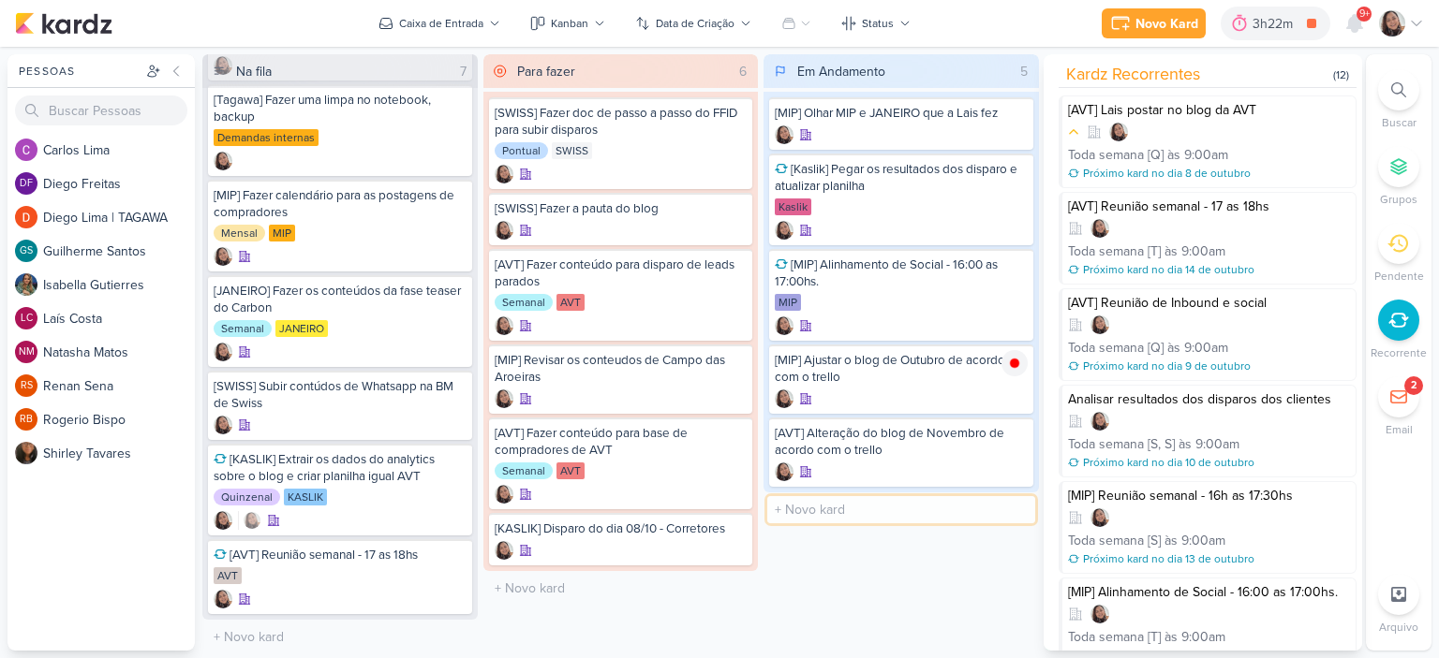
click at [854, 509] on input "text" at bounding box center [901, 509] width 268 height 27
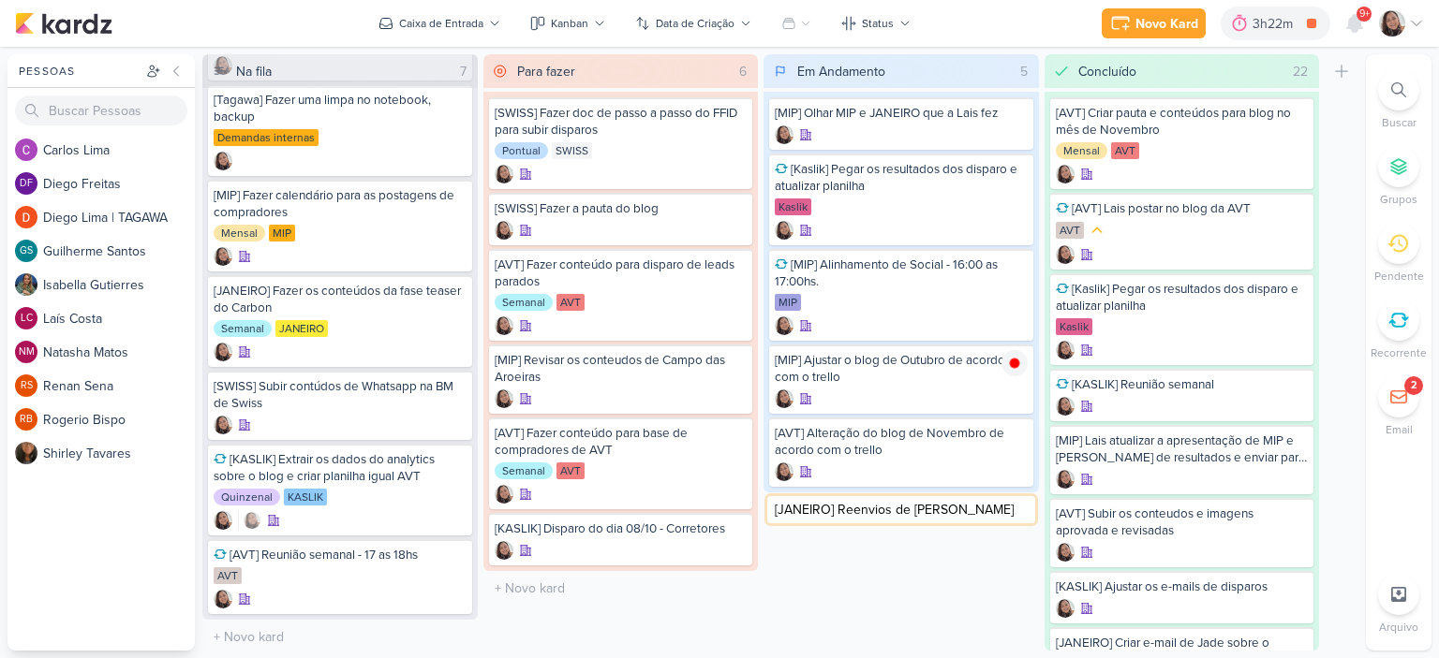
type input "[JANEIRO] Reenvios de Janeiro"
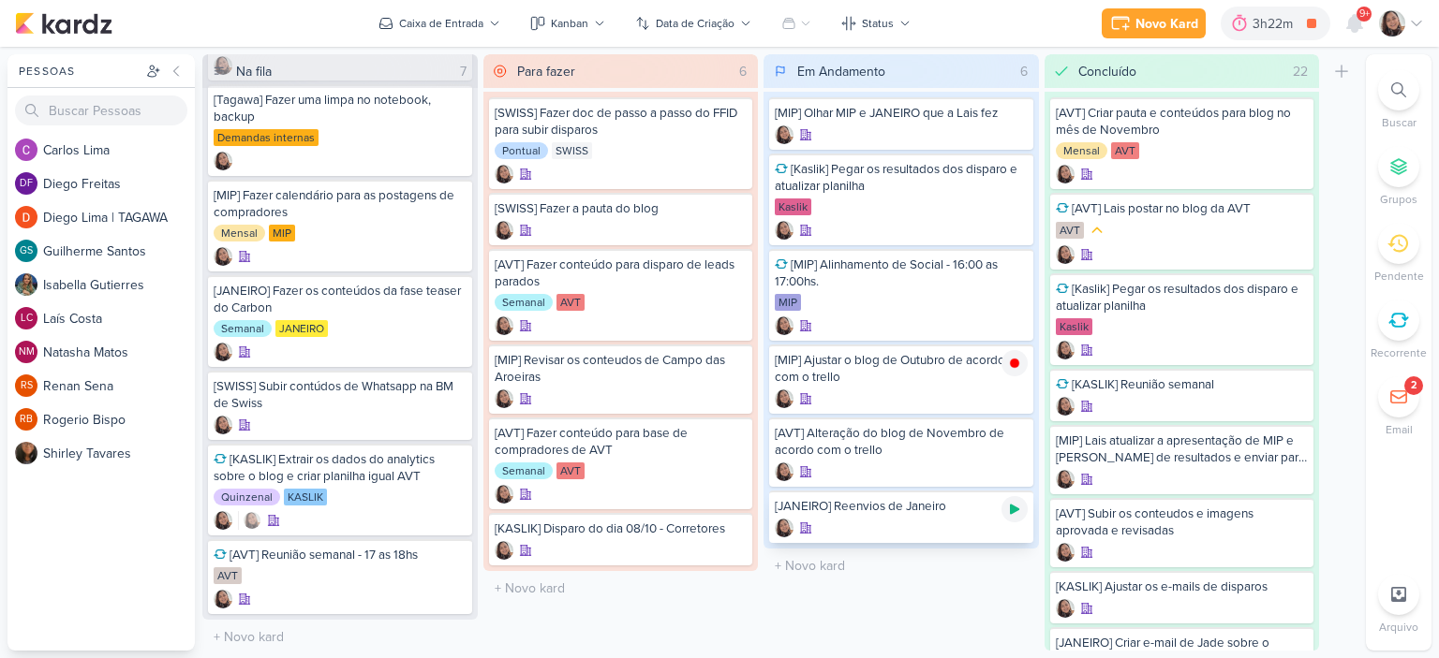
click at [1015, 518] on div at bounding box center [1014, 509] width 26 height 26
click at [860, 553] on input "text" at bounding box center [901, 566] width 268 height 27
type input "[SWISS] Reunião semanal de Swiss"
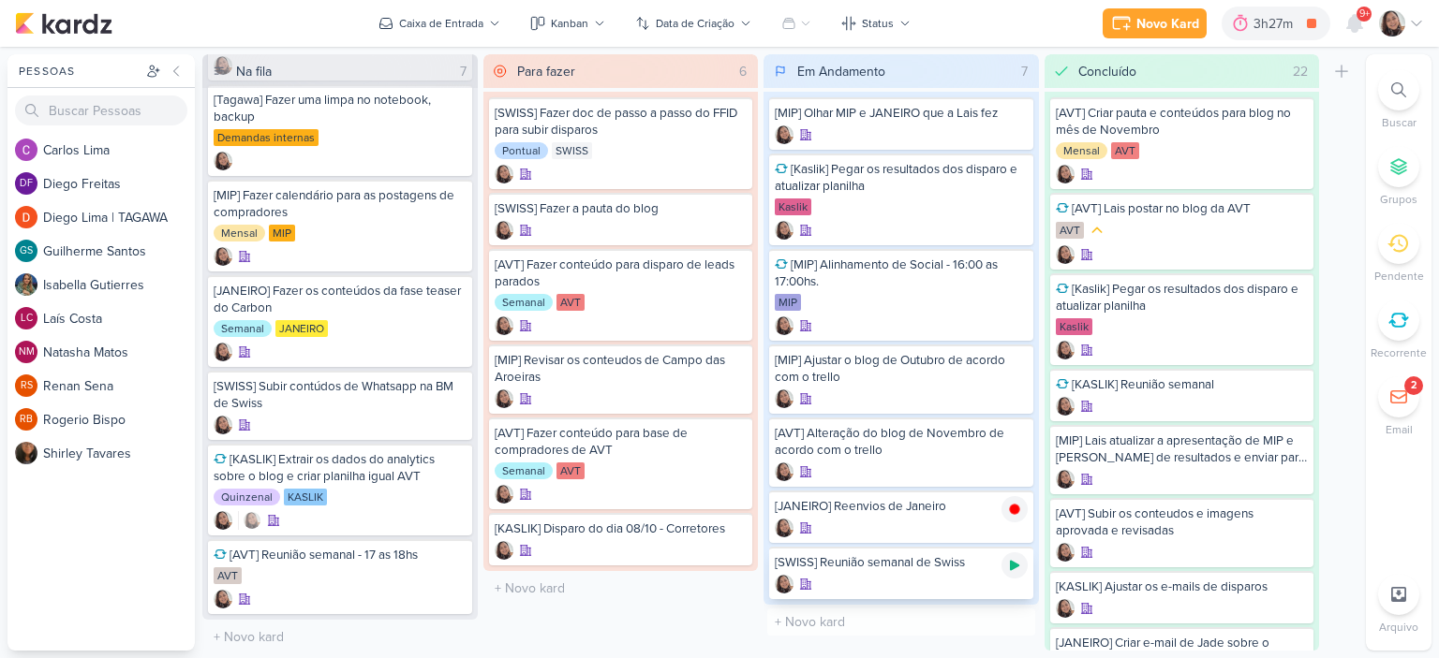
click at [1013, 569] on icon at bounding box center [1014, 565] width 15 height 15
click at [1420, 23] on icon at bounding box center [1416, 23] width 15 height 15
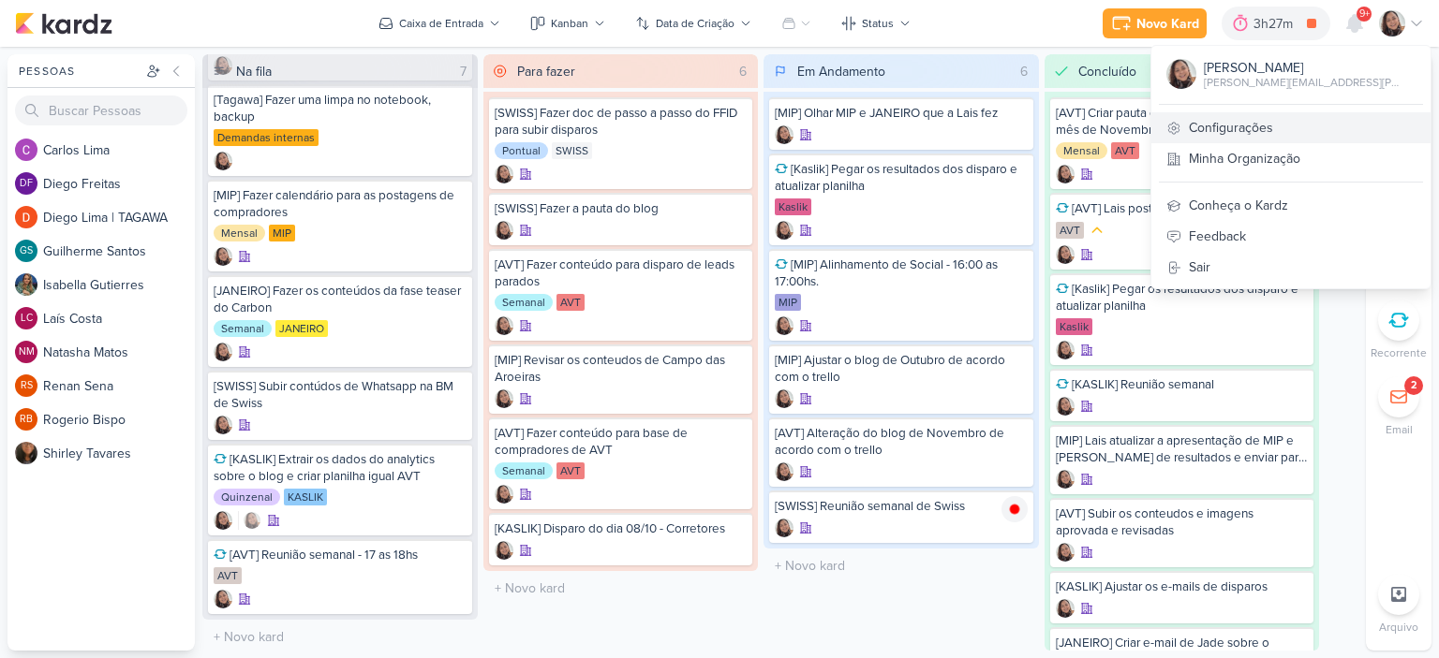
click at [1263, 132] on link "Configurações" at bounding box center [1290, 127] width 279 height 31
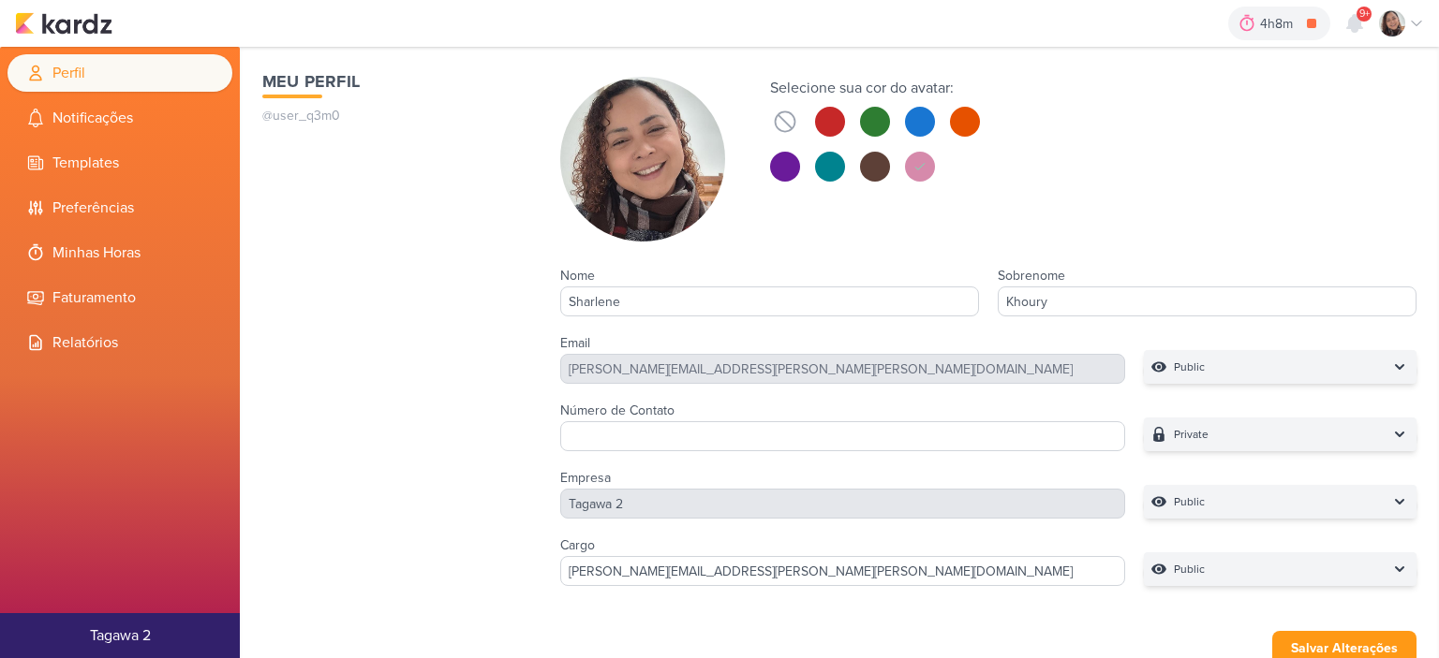
click at [120, 246] on li "Minhas Horas" at bounding box center [119, 252] width 225 height 37
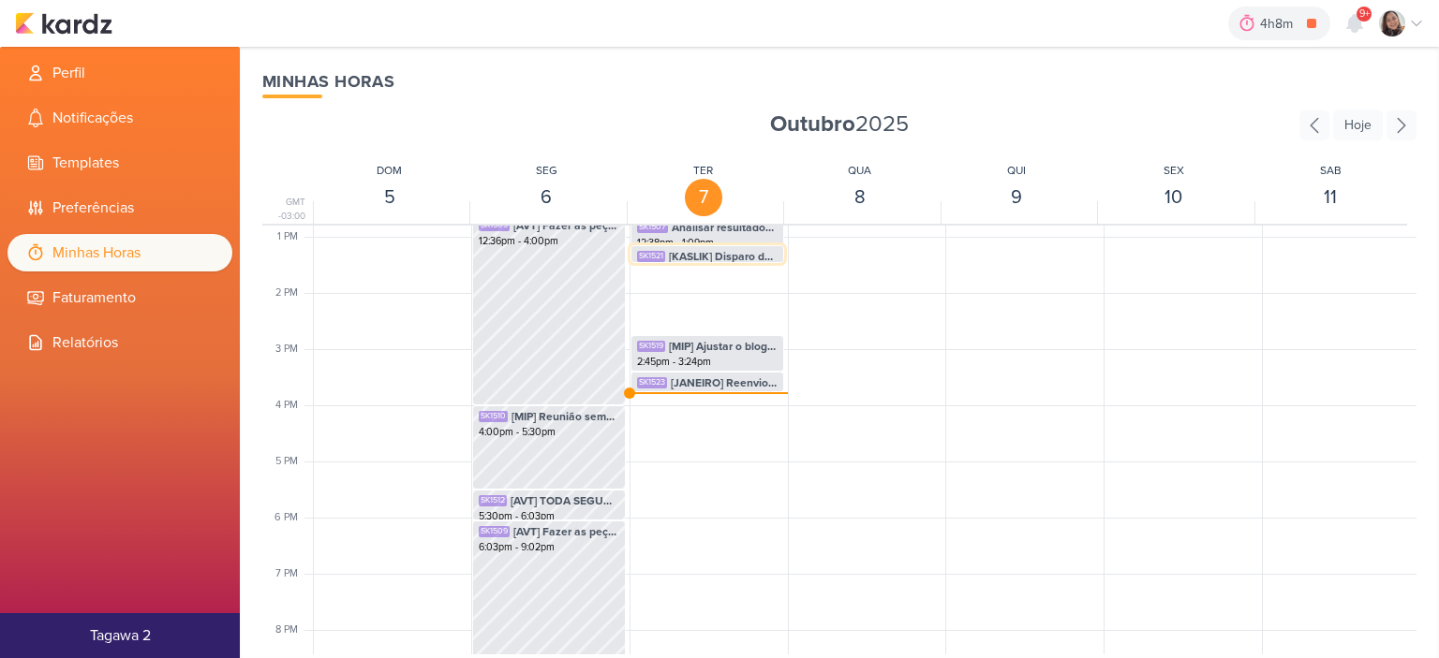
scroll to position [723, 0]
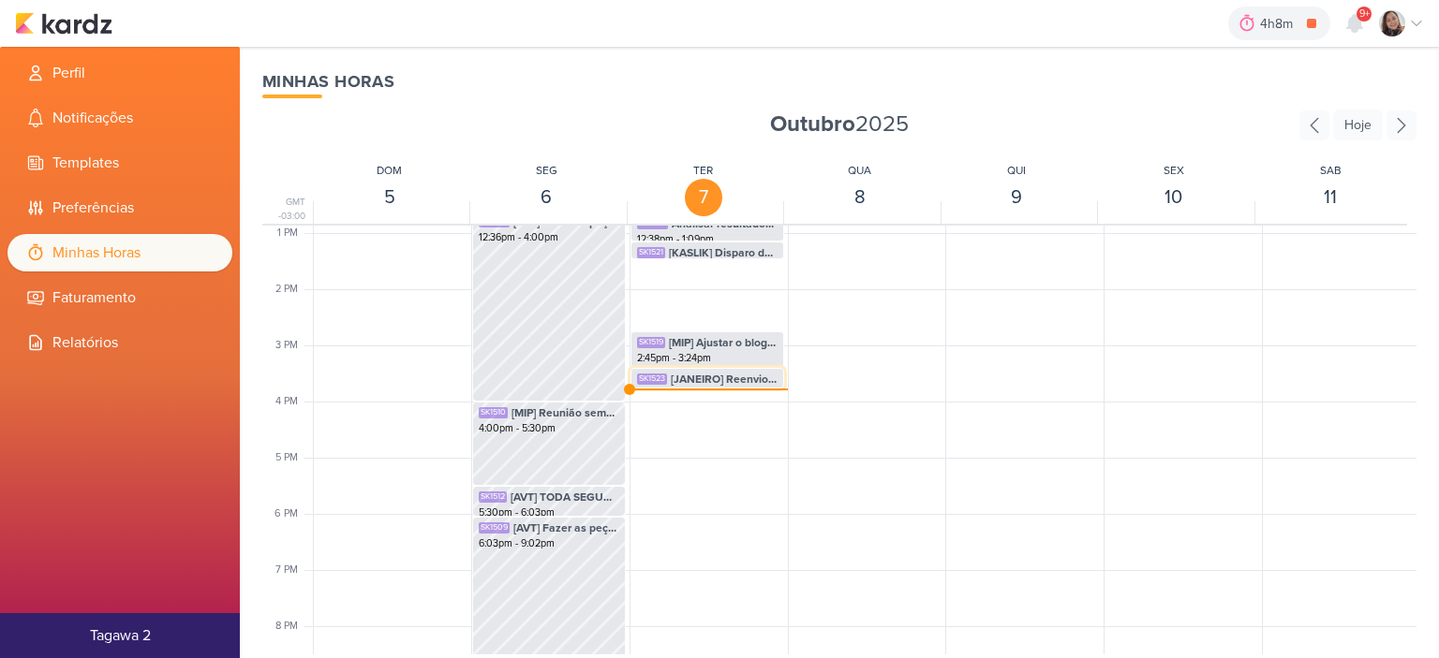
click at [703, 383] on span "[JANEIRO] Reenvios de Janeiro" at bounding box center [724, 379] width 107 height 17
select select "pm"
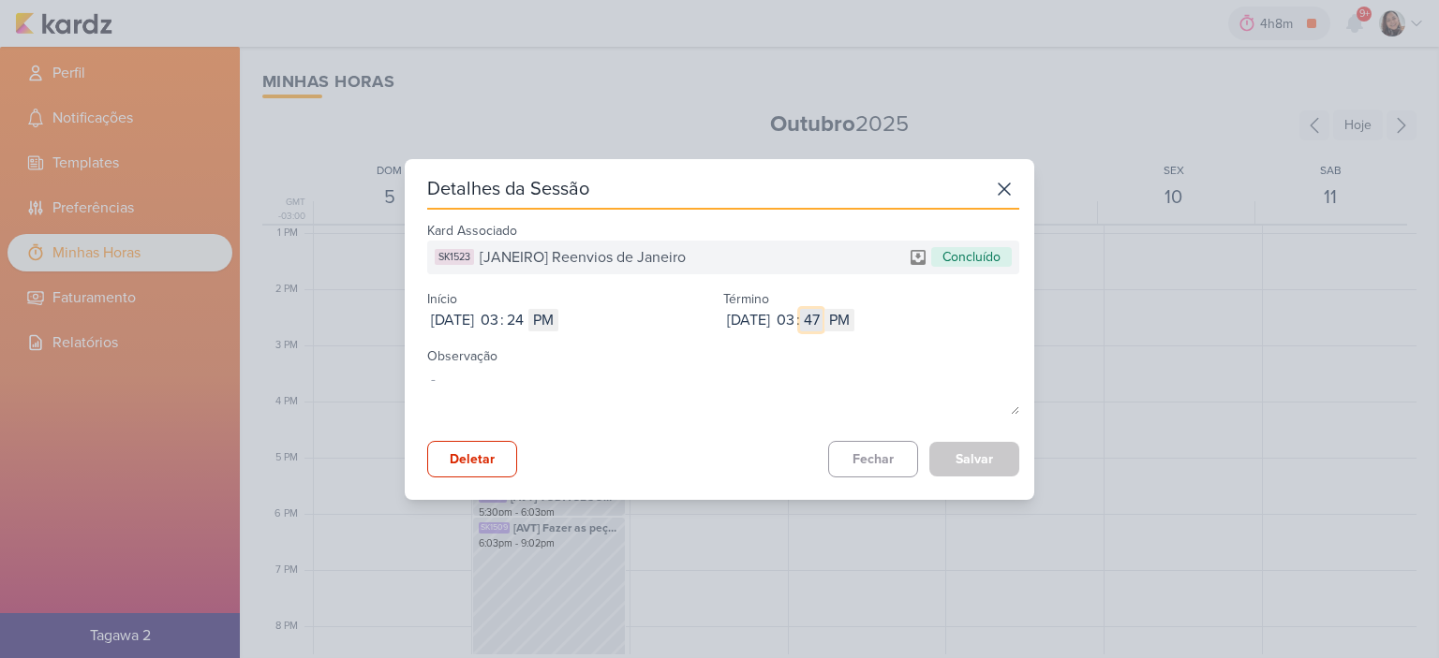
click at [822, 323] on input "47" at bounding box center [811, 320] width 22 height 22
type input "37"
click at [976, 460] on button "Salvar" at bounding box center [974, 459] width 90 height 35
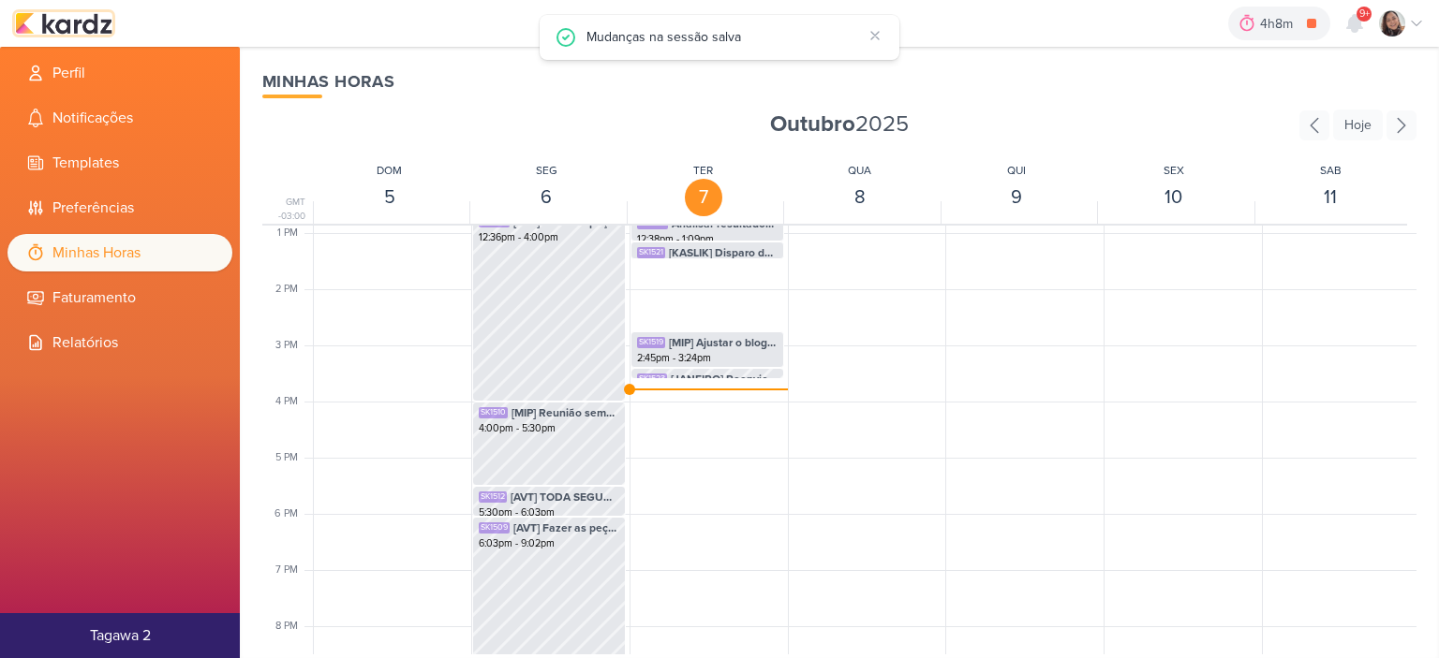
click at [89, 29] on img at bounding box center [63, 23] width 97 height 22
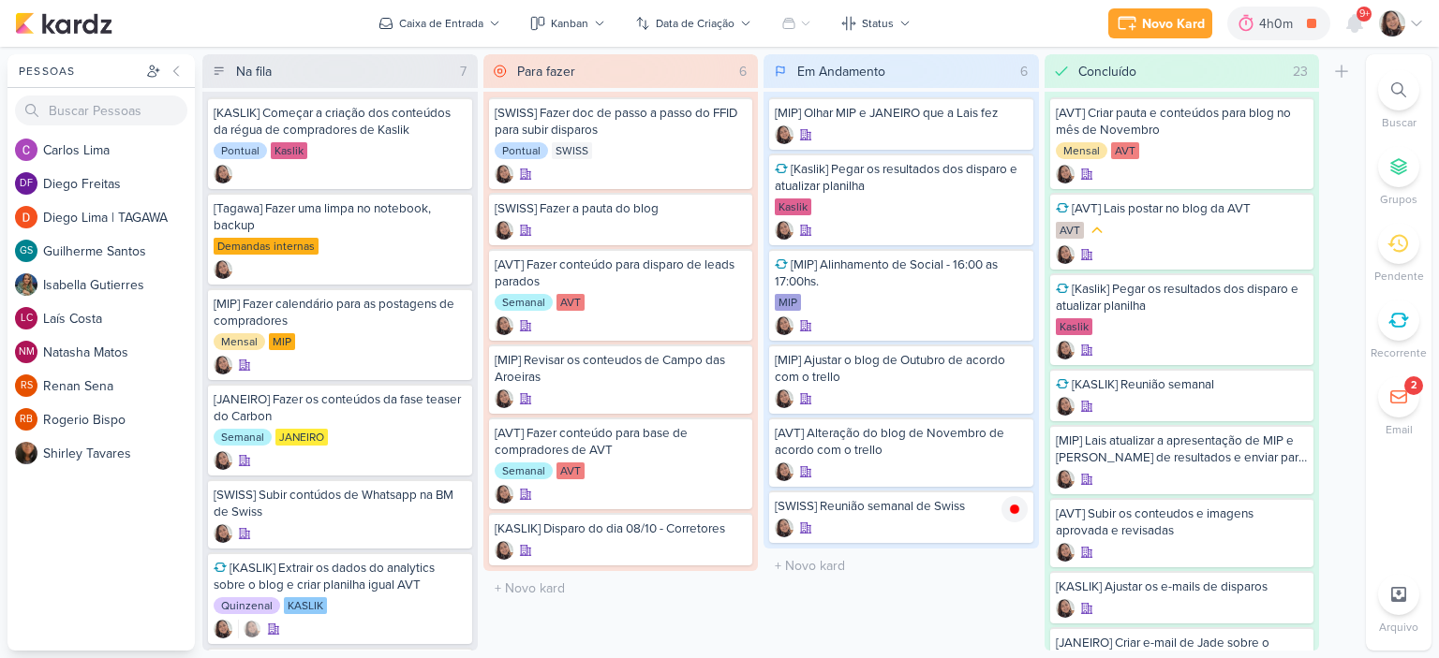
click at [1415, 26] on icon at bounding box center [1416, 23] width 15 height 15
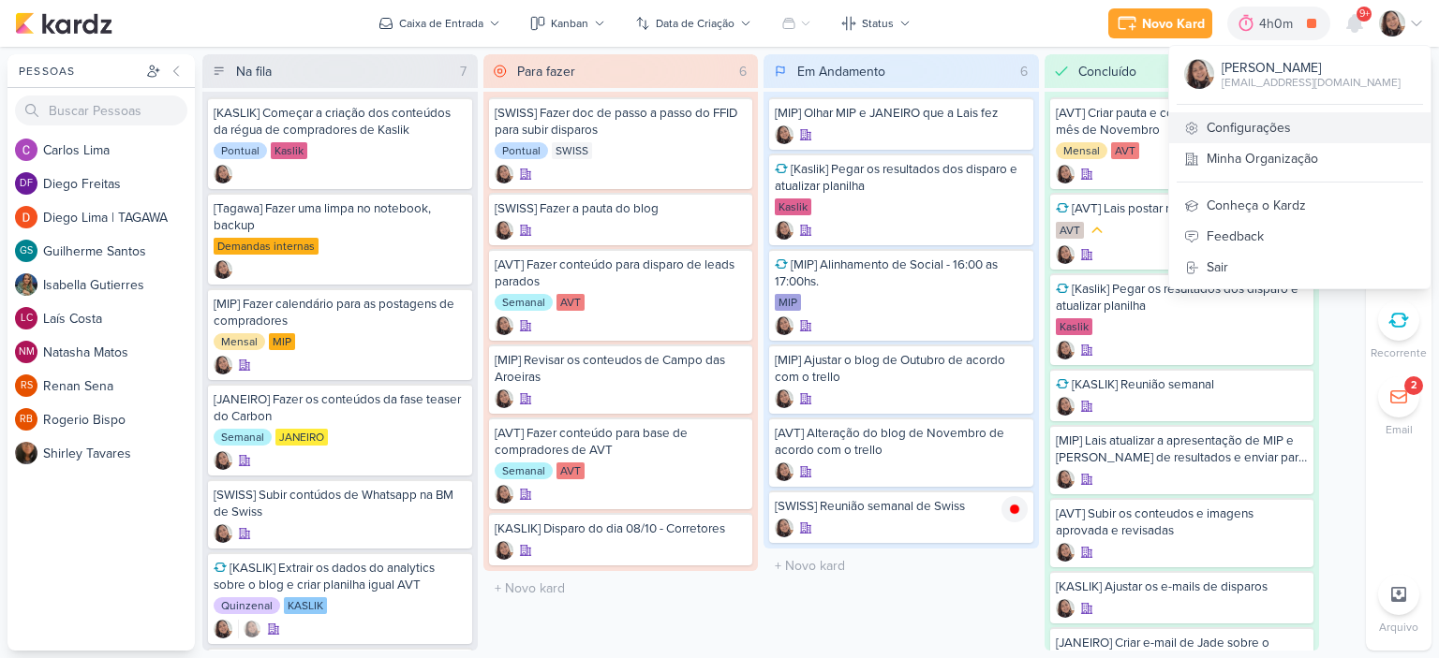
click at [1273, 135] on link "Configurações" at bounding box center [1299, 127] width 261 height 31
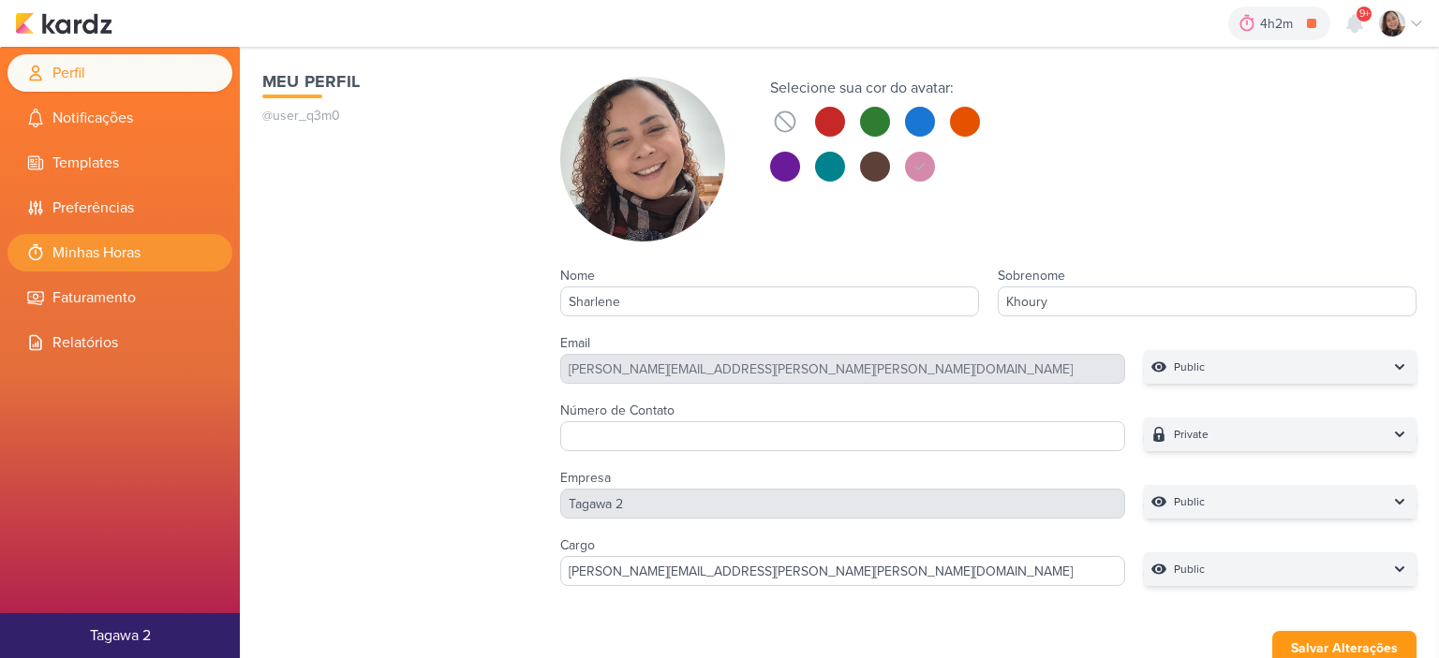
click at [111, 254] on li "Minhas Horas" at bounding box center [119, 252] width 225 height 37
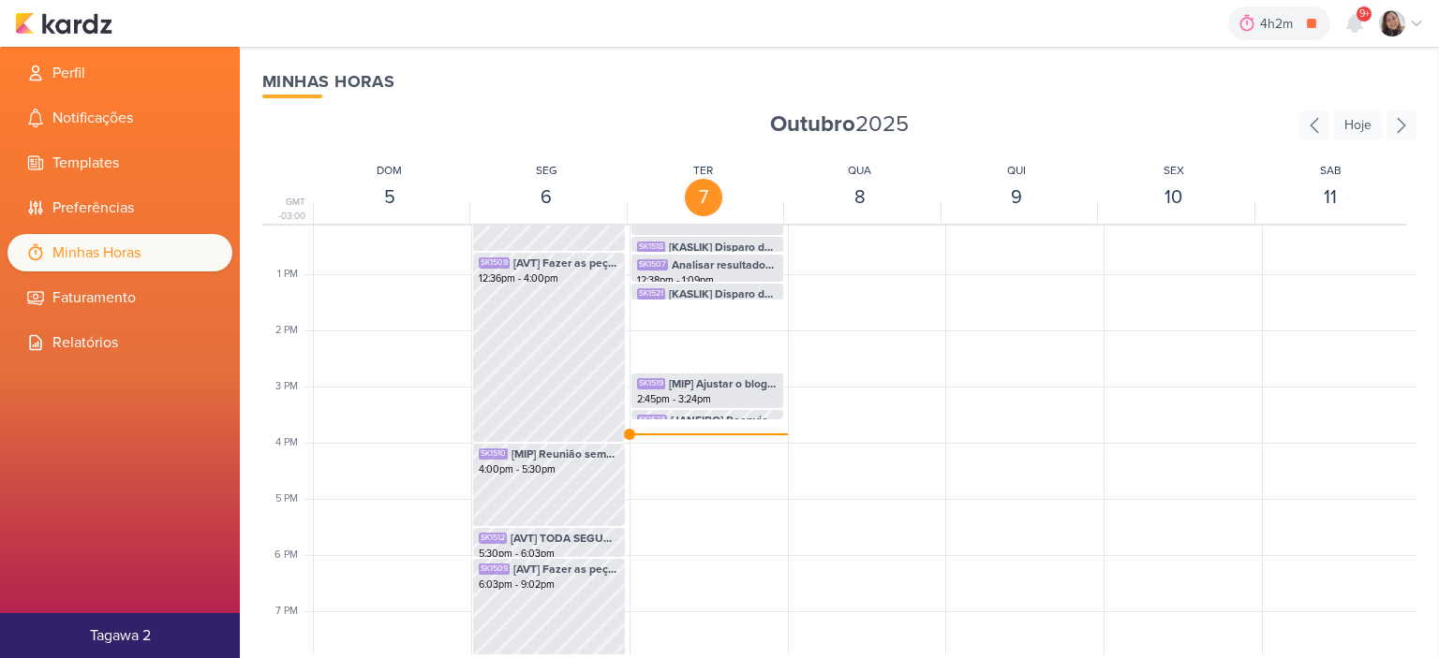
scroll to position [723, 0]
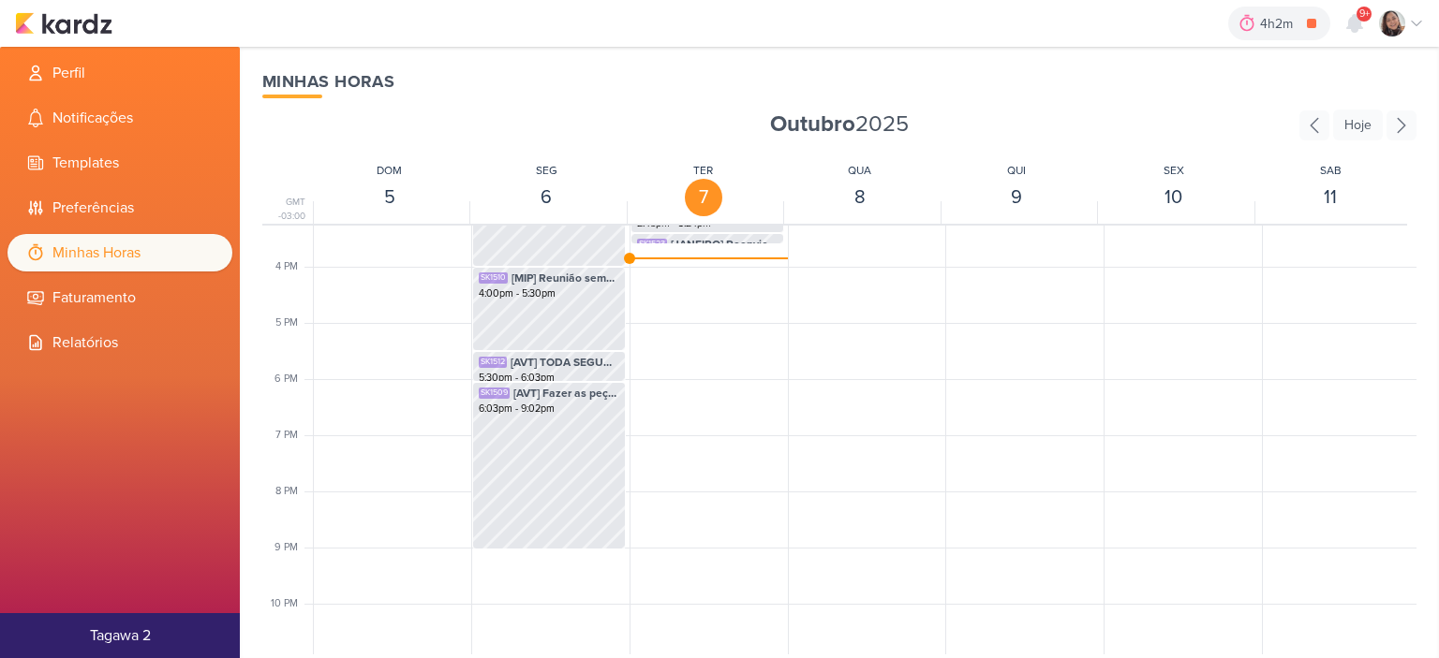
scroll to position [817, 0]
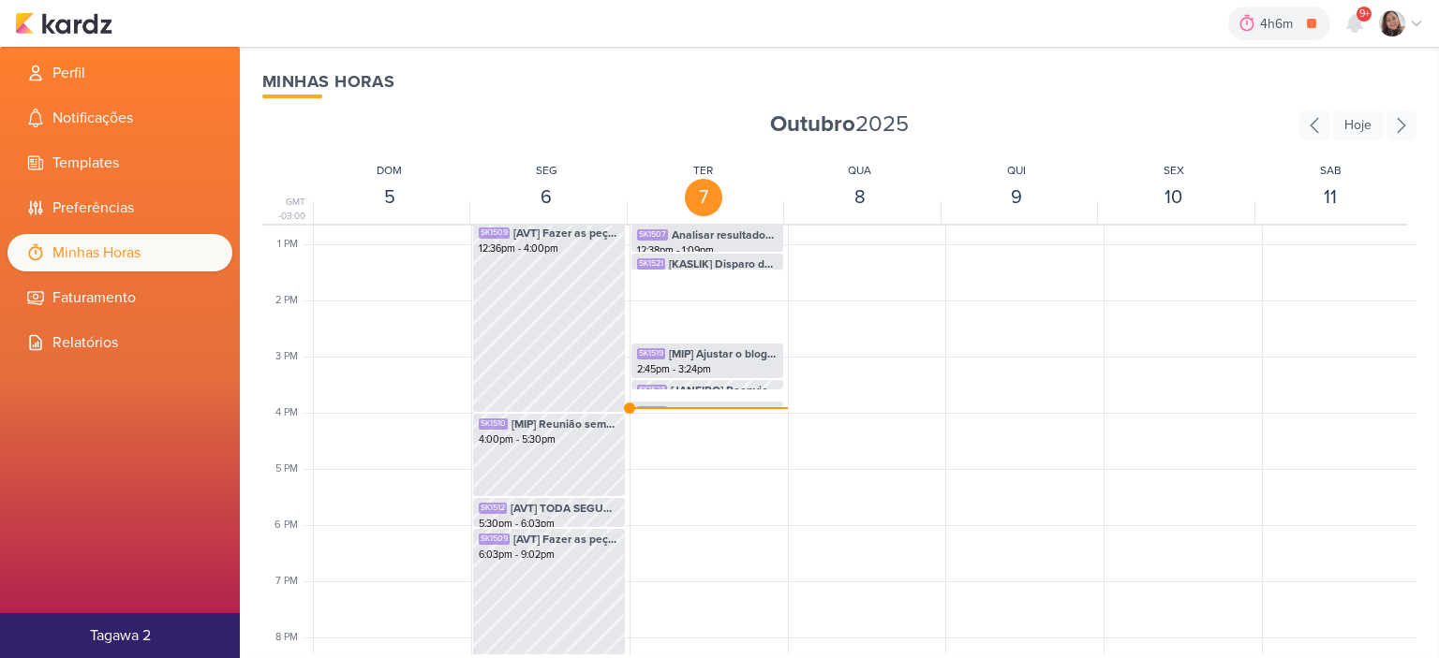
scroll to position [723, 0]
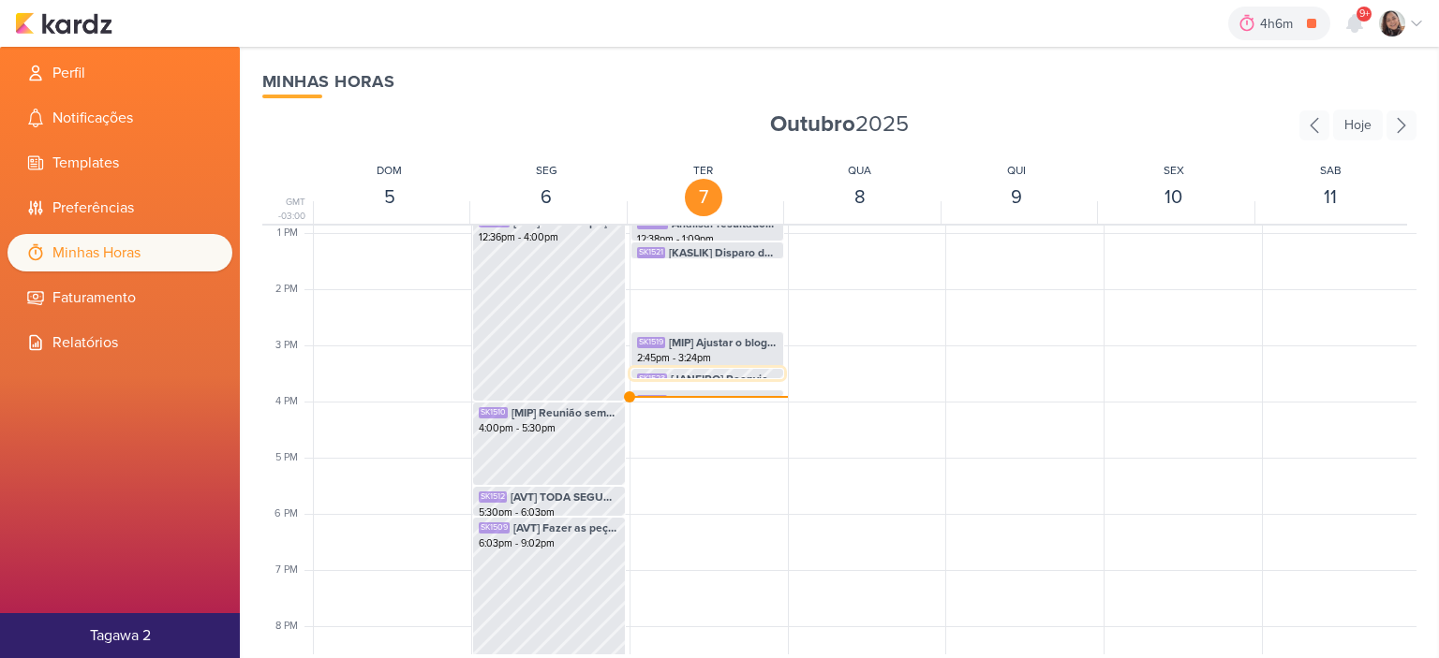
click at [671, 375] on span "[JANEIRO] Reenvios de Janeiro" at bounding box center [724, 379] width 107 height 17
select select "pm"
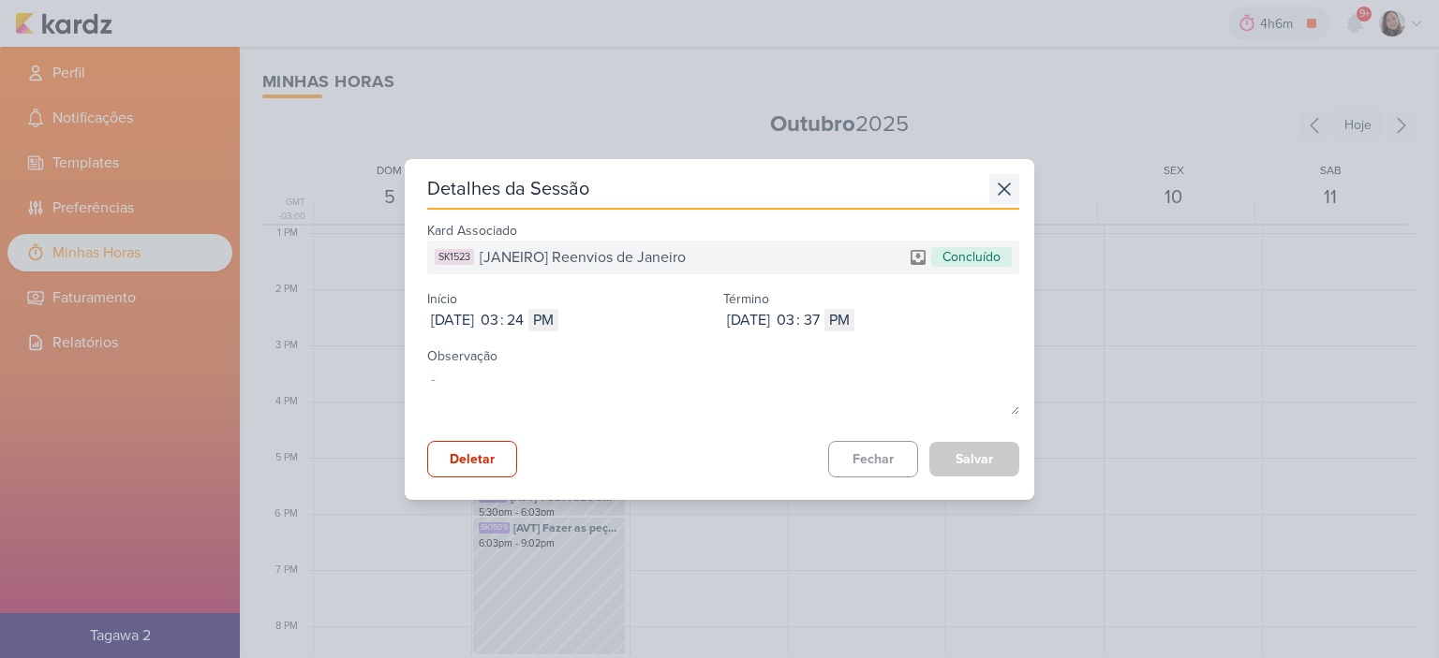
click at [993, 195] on icon at bounding box center [1004, 189] width 30 height 30
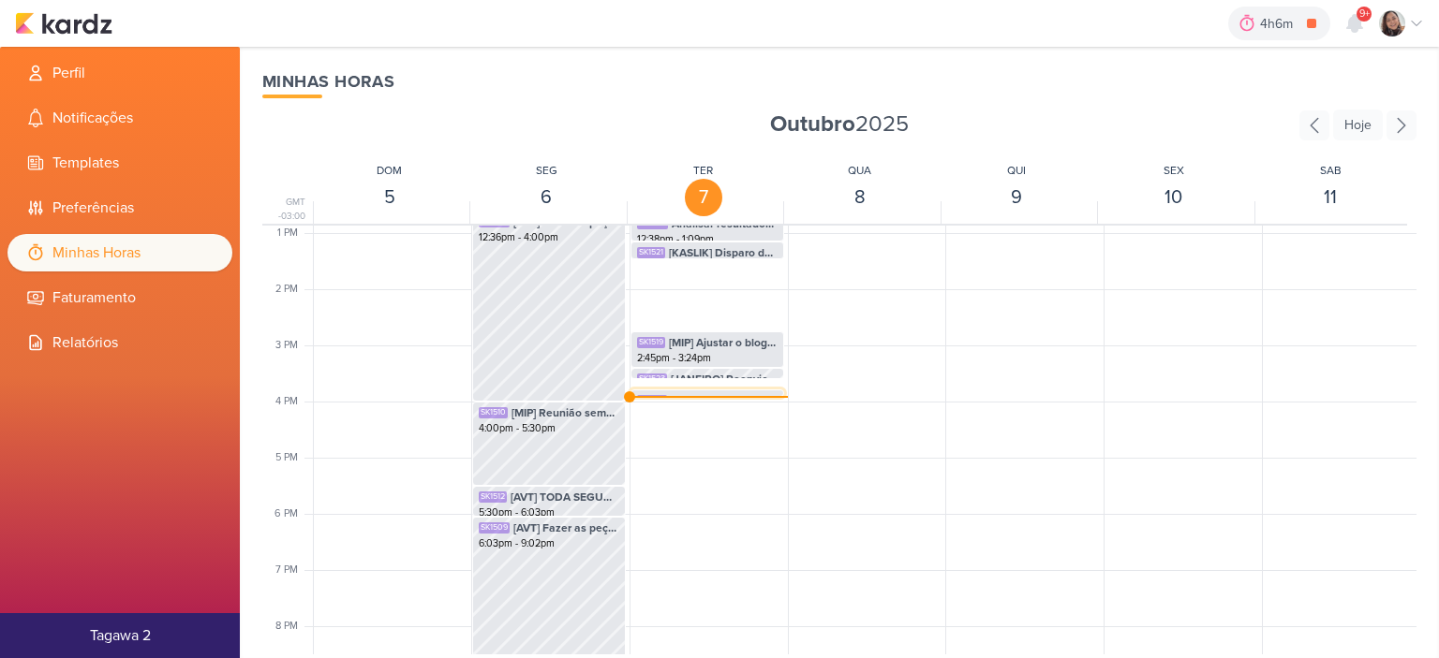
click at [728, 392] on span "[SWISS] Reunião semanal de Swiss" at bounding box center [724, 400] width 107 height 17
select select "pm"
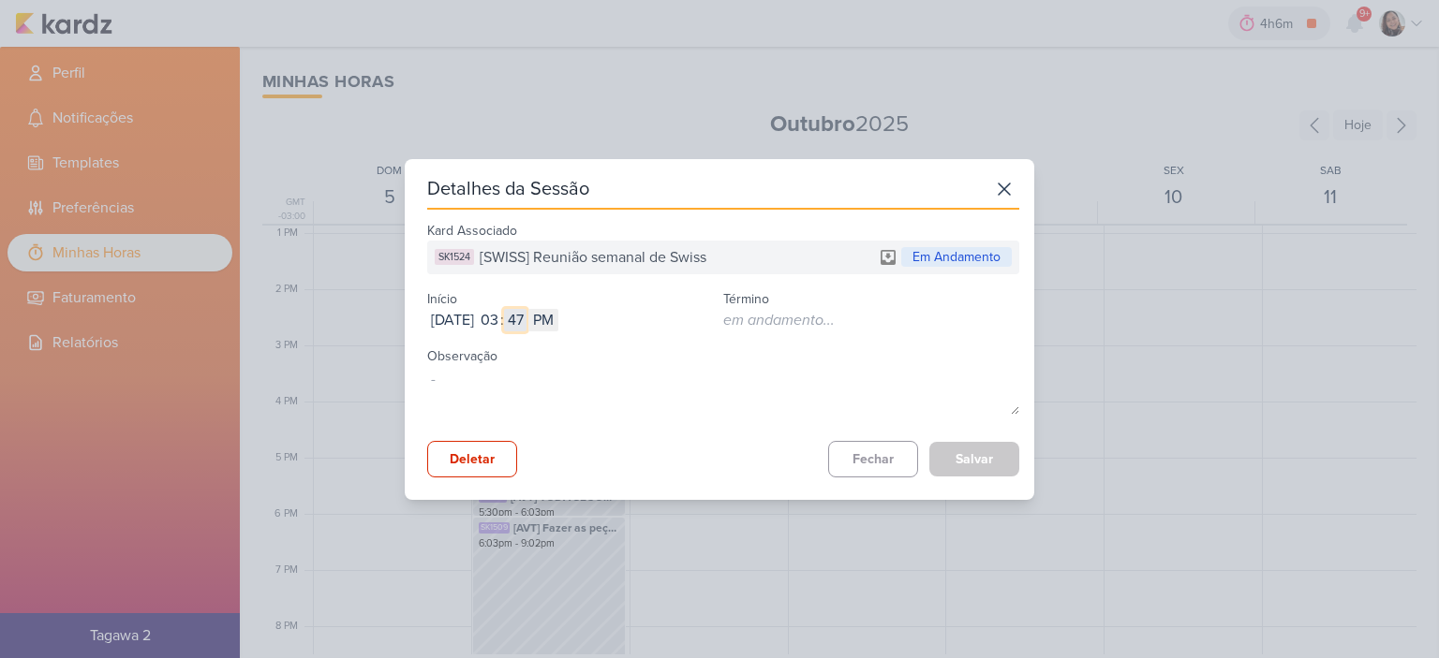
click at [526, 323] on input "47" at bounding box center [515, 320] width 22 height 22
type input "37"
click at [955, 460] on button "Salvar" at bounding box center [974, 459] width 90 height 35
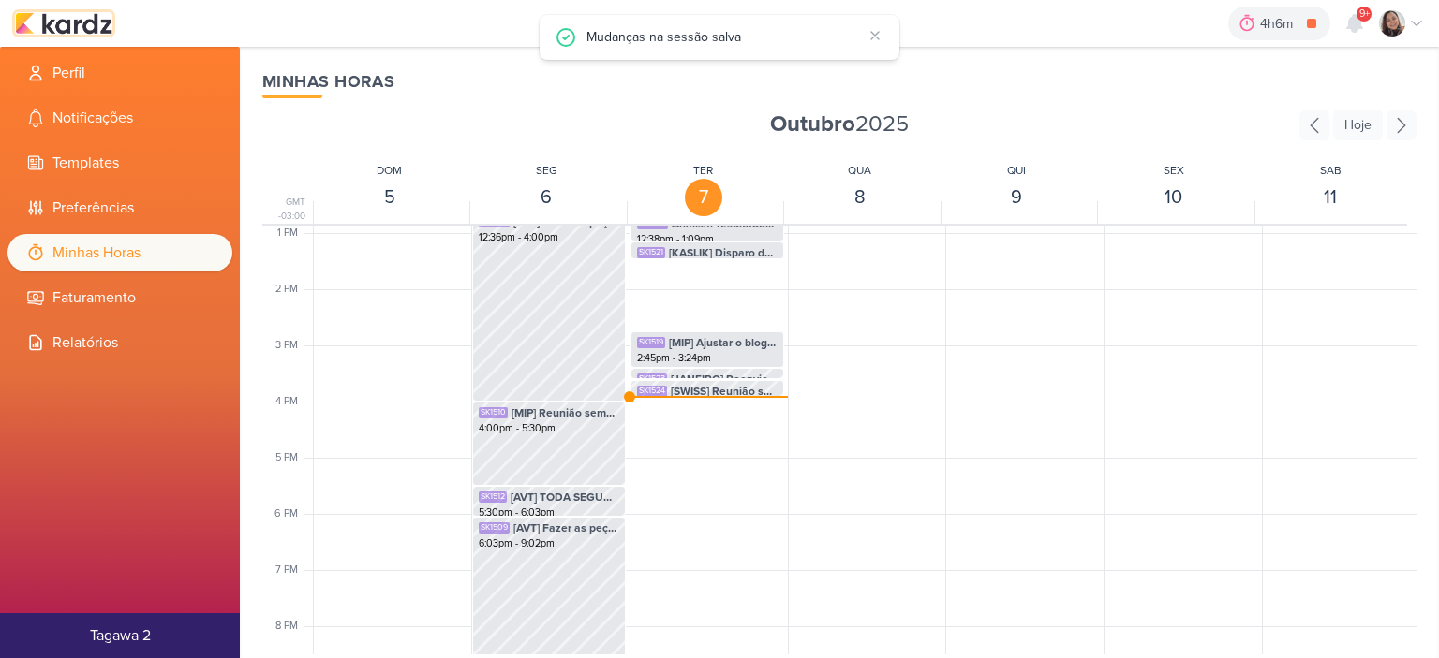
click at [76, 34] on img at bounding box center [63, 23] width 97 height 22
